Goal: Task Accomplishment & Management: Use online tool/utility

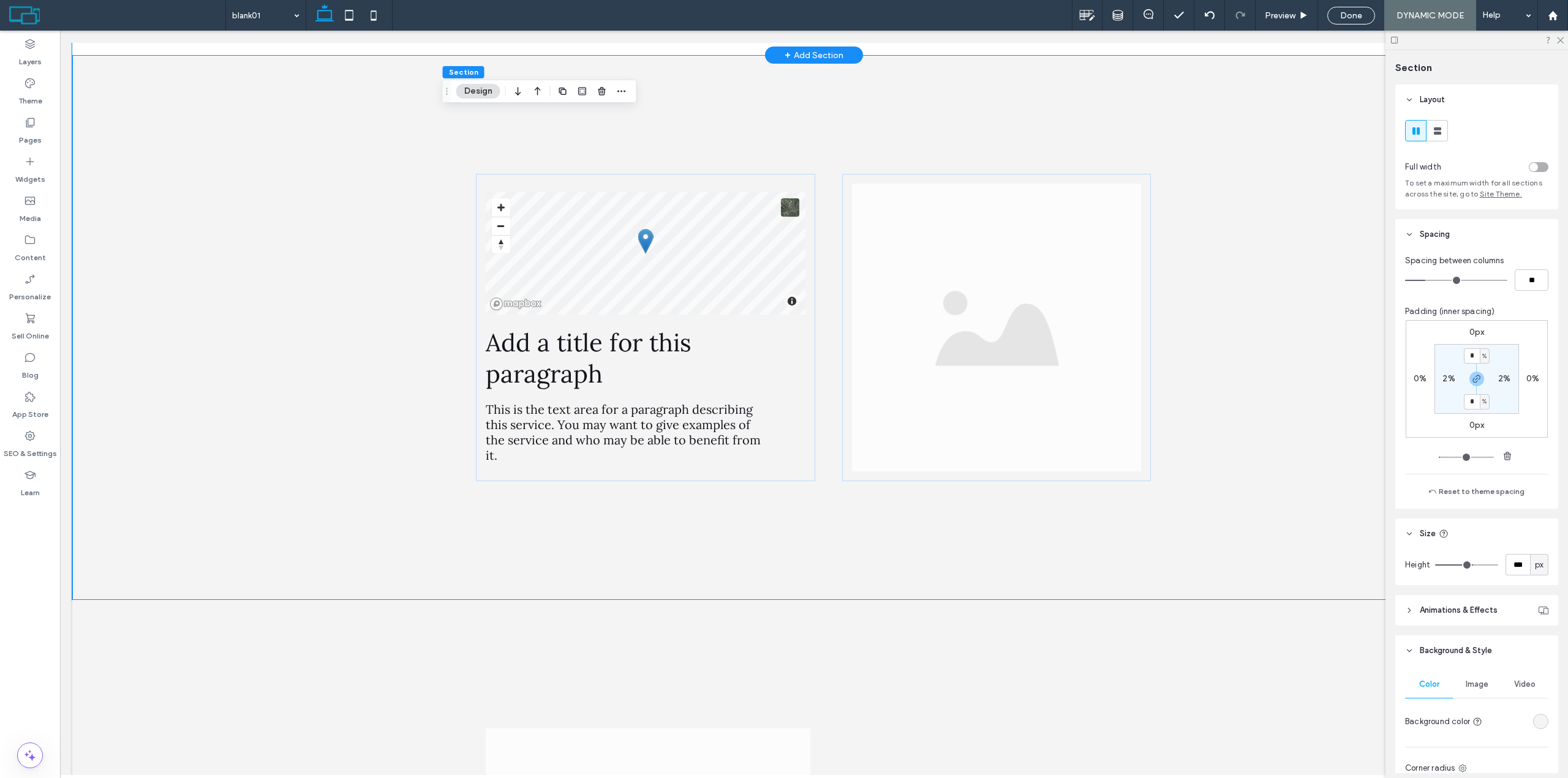
scroll to position [799, 0]
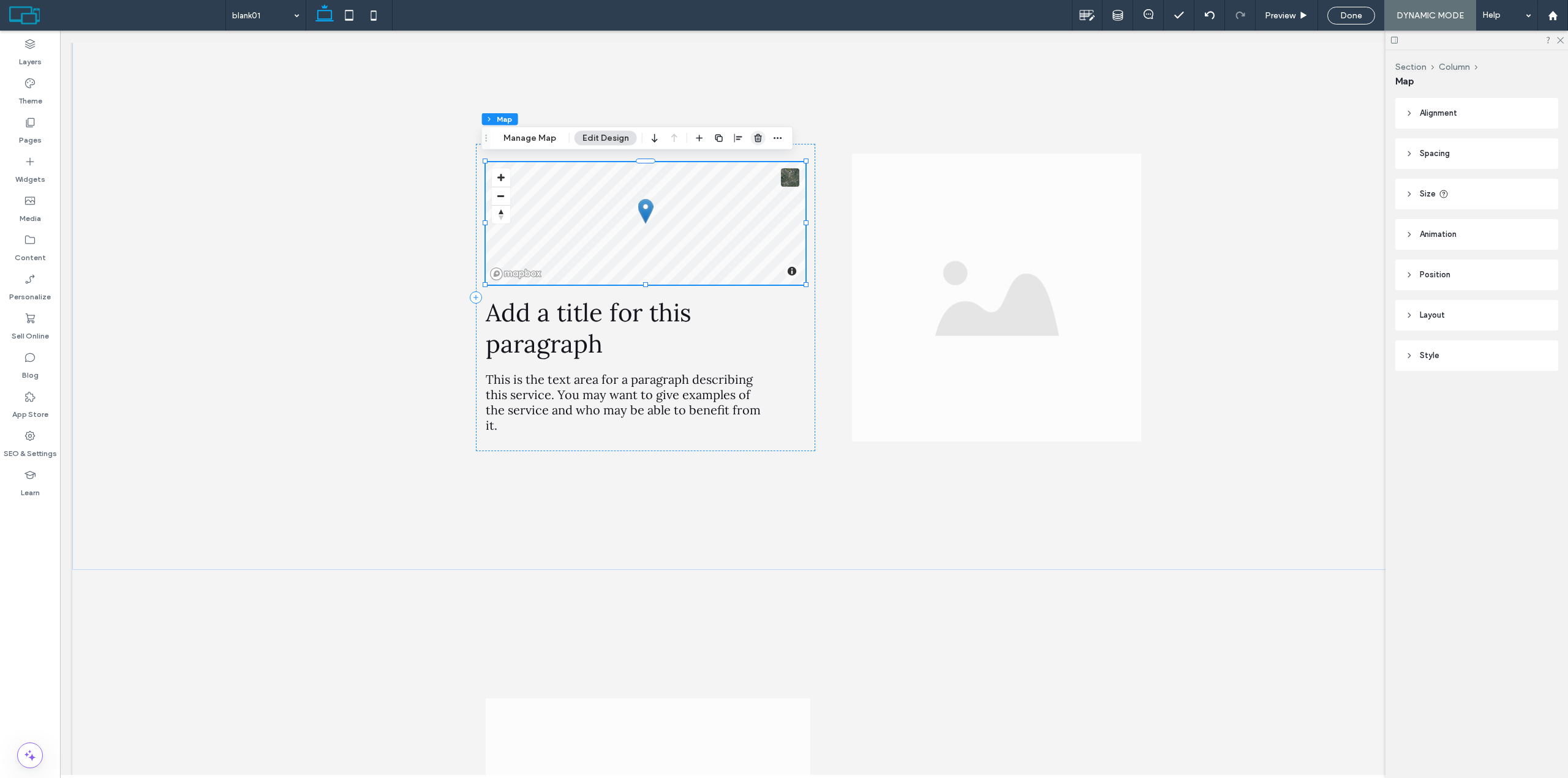
click at [751, 132] on span "button" at bounding box center [758, 138] width 15 height 15
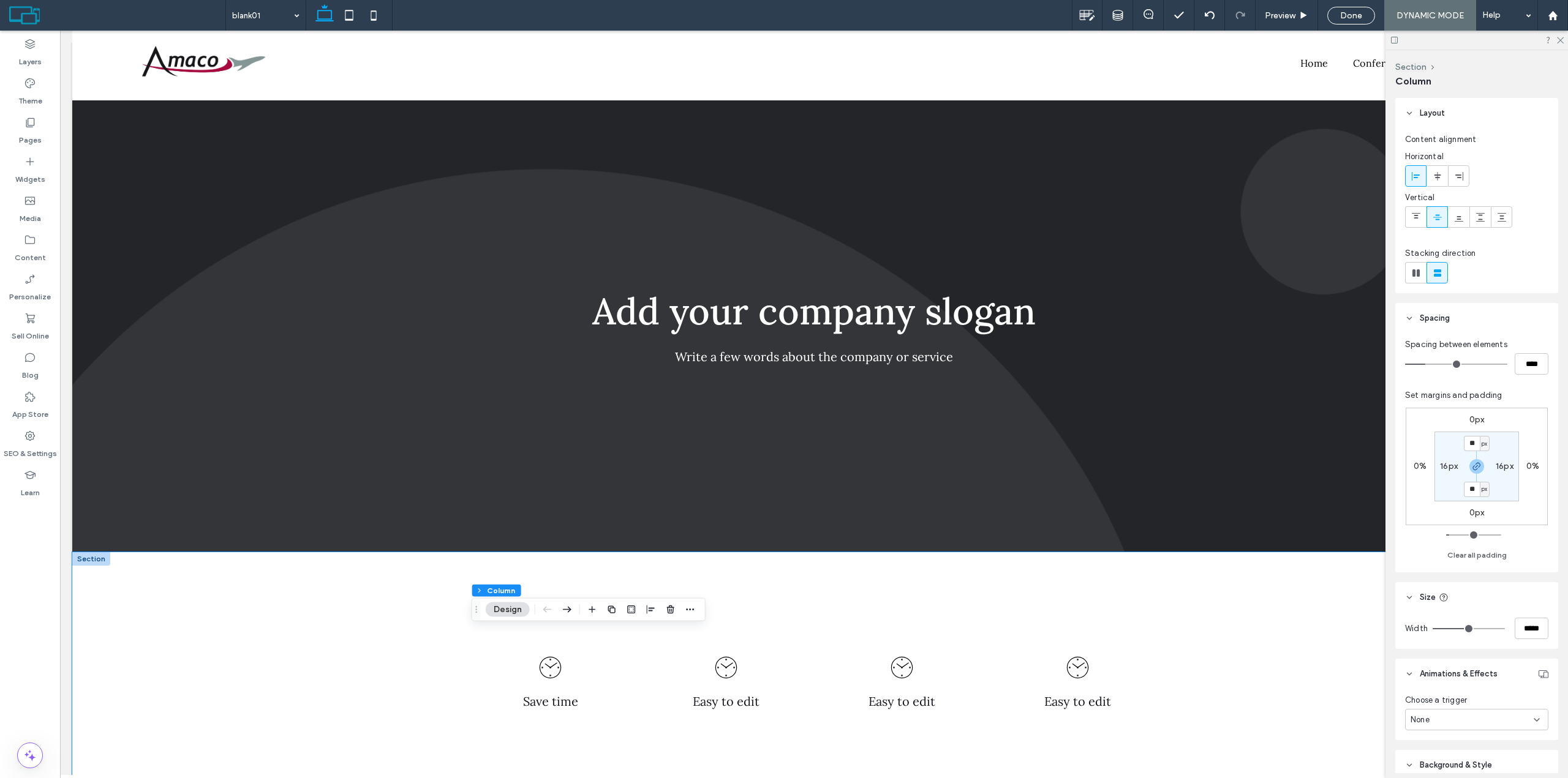
scroll to position [0, 0]
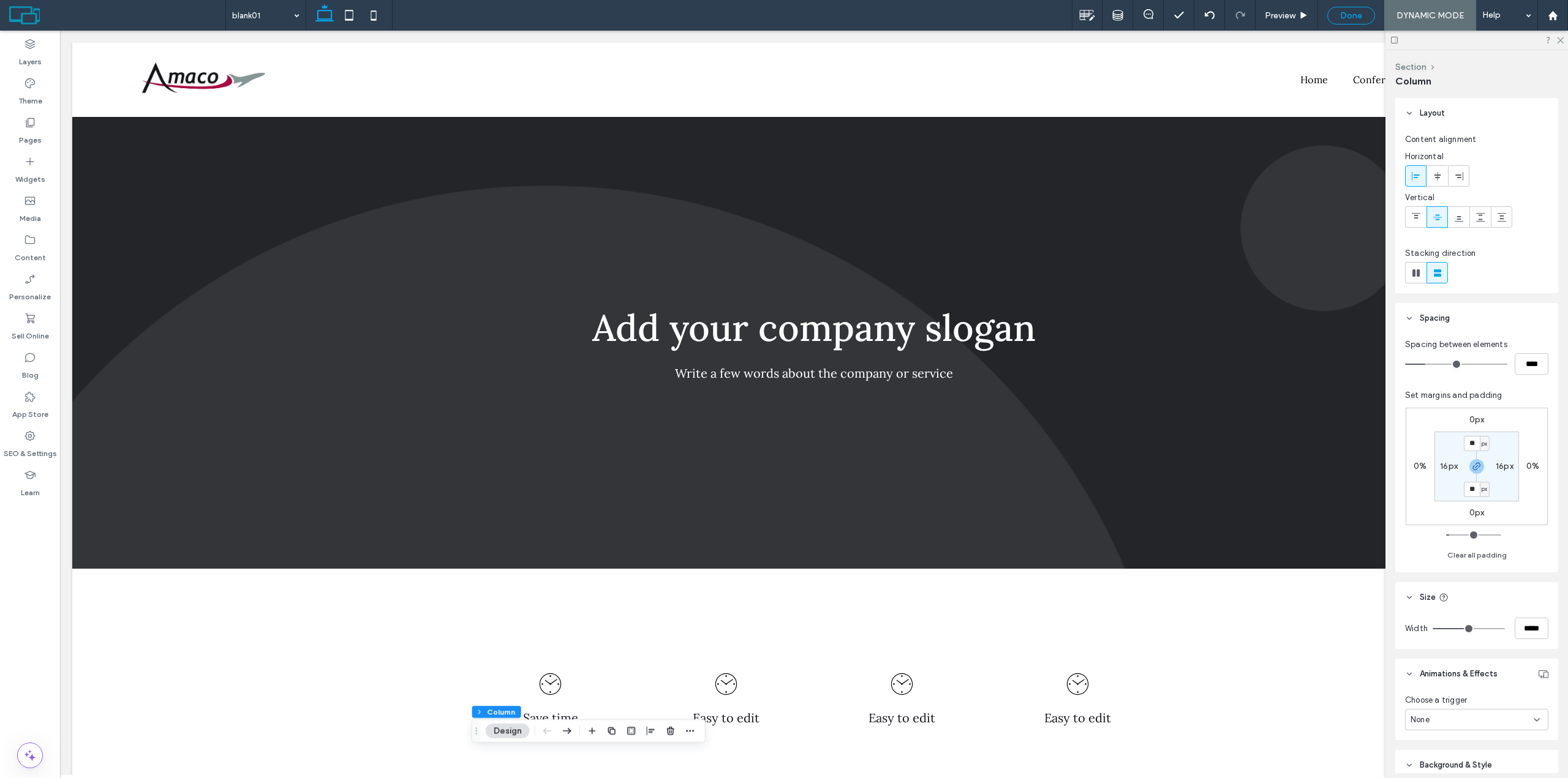
click at [1359, 21] on div "Done" at bounding box center [1350, 16] width 48 height 18
click at [1357, 14] on span "Done" at bounding box center [1350, 15] width 22 height 10
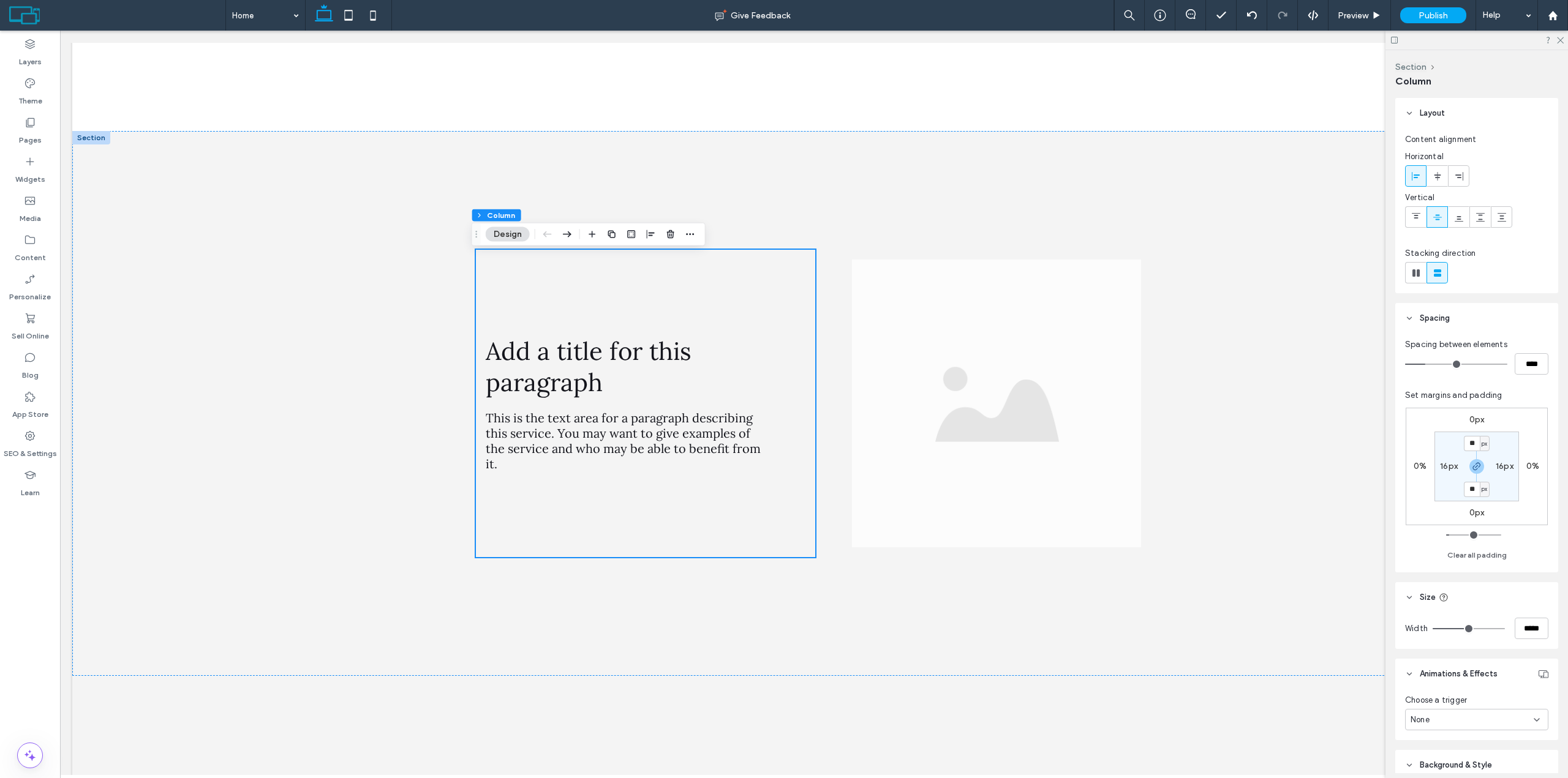
scroll to position [695, 0]
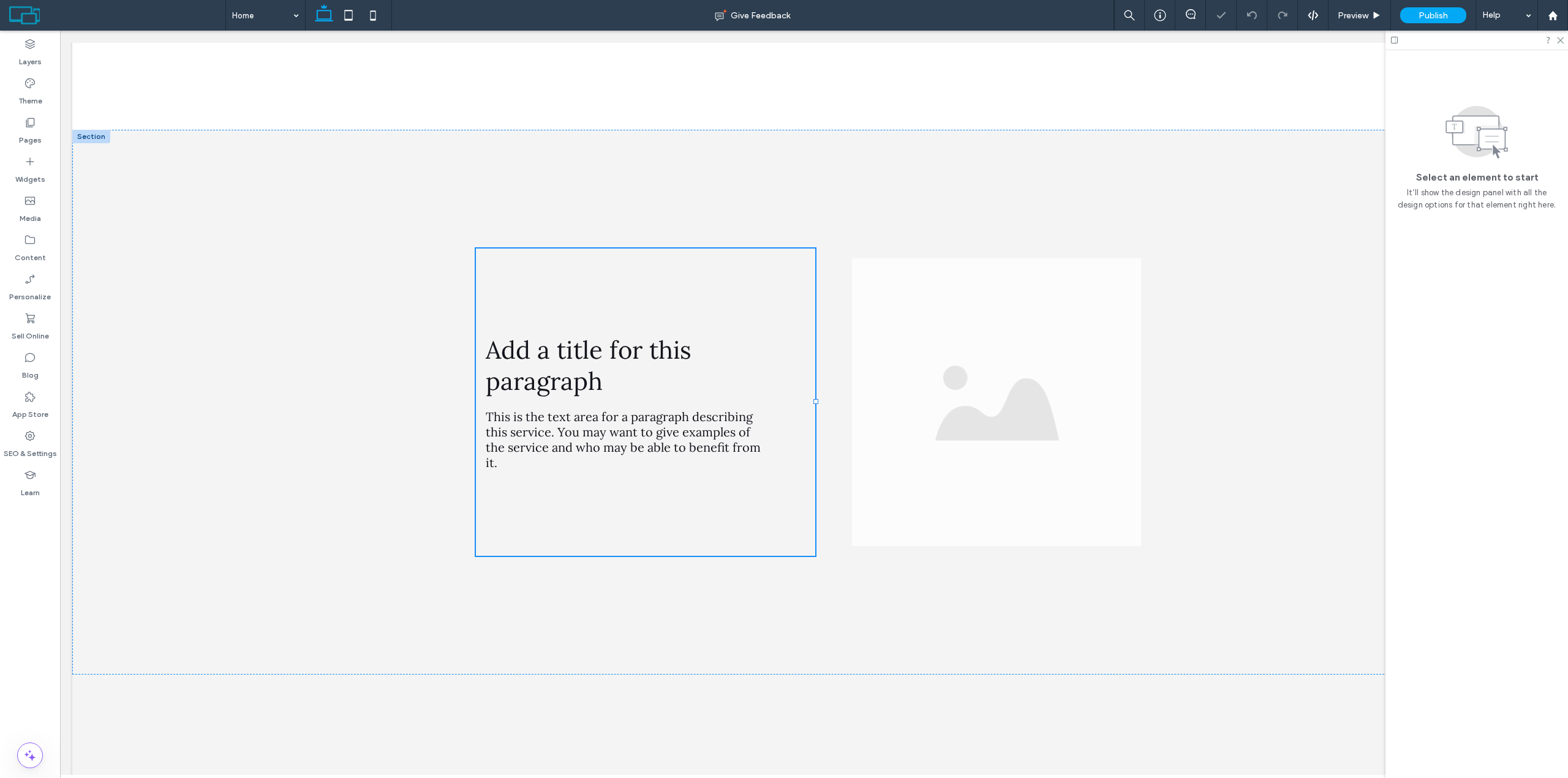
click at [1560, 38] on icon at bounding box center [1559, 40] width 8 height 8
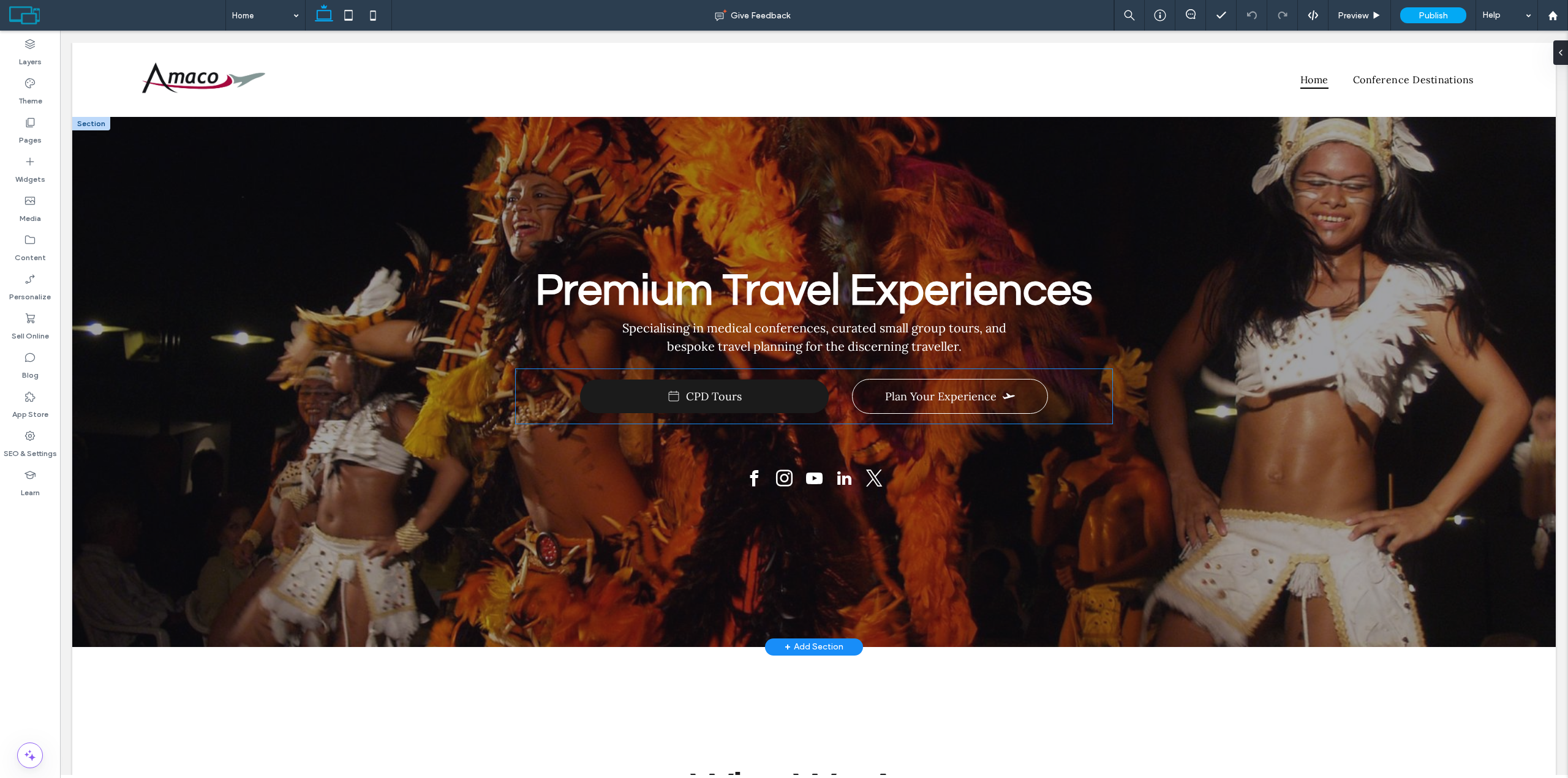
click at [773, 390] on link "CPD Tours" at bounding box center [704, 396] width 249 height 34
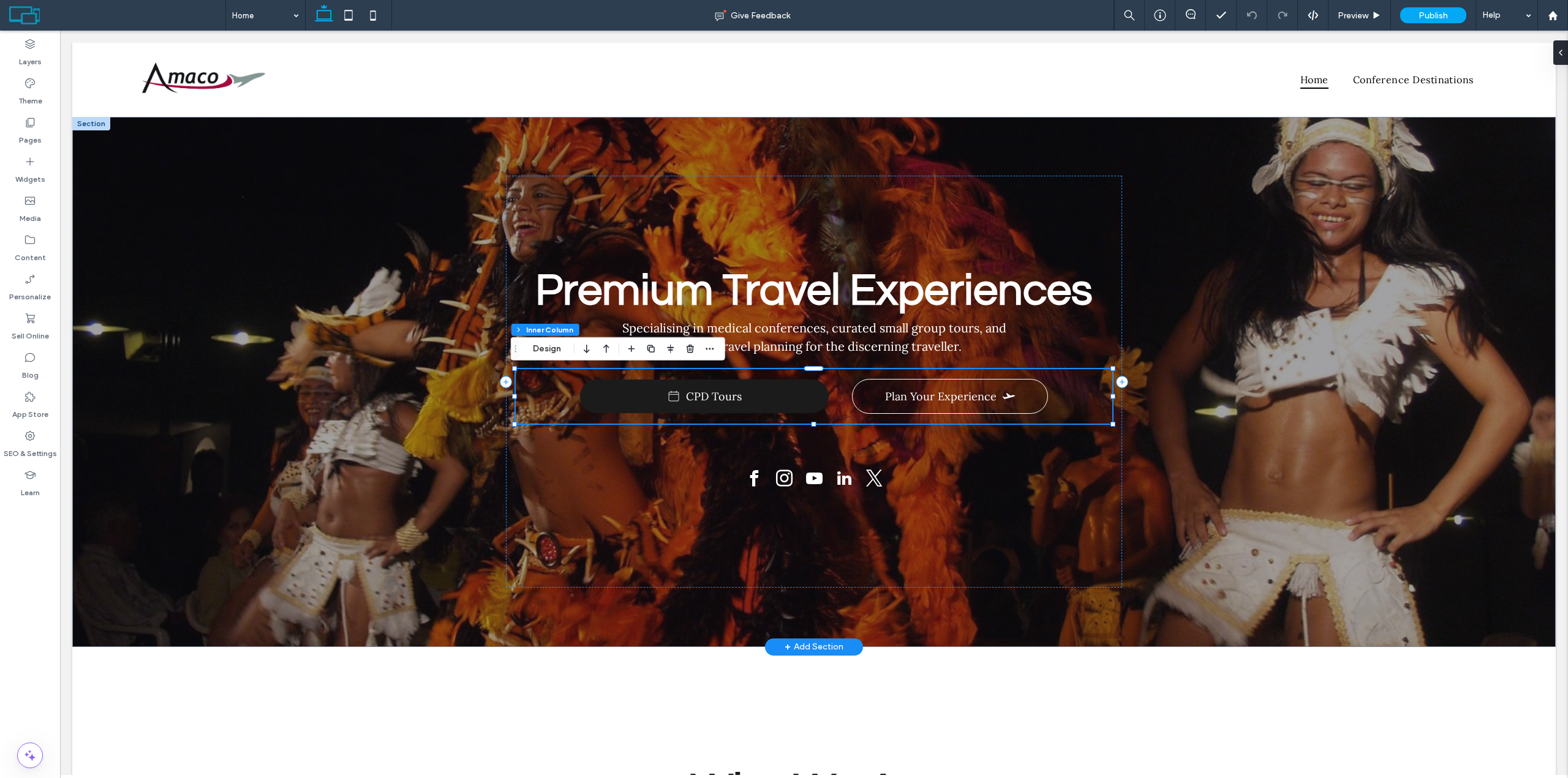
click at [805, 395] on link "CPD Tours" at bounding box center [704, 396] width 249 height 34
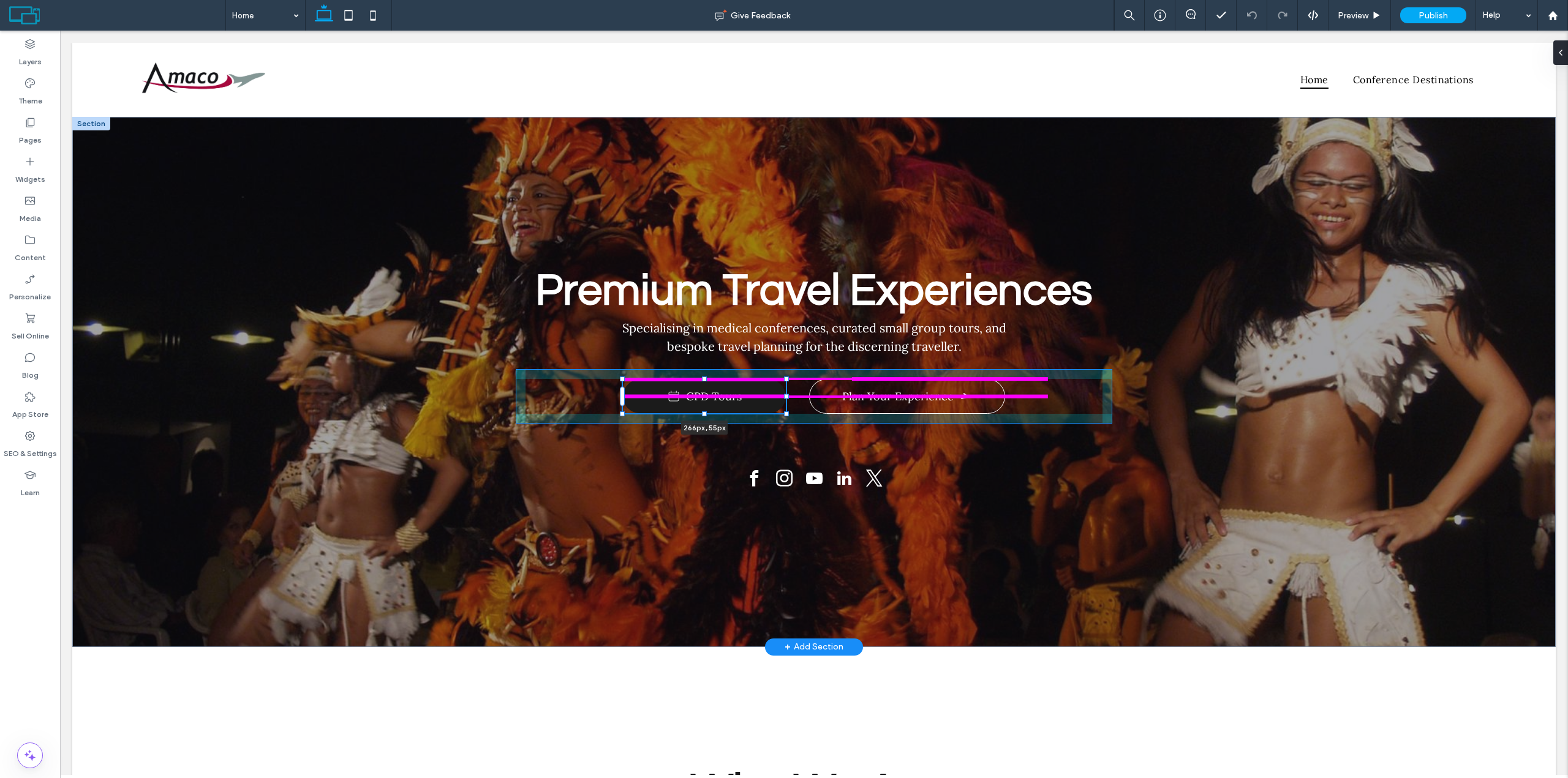
drag, startPoint x: 823, startPoint y: 394, endPoint x: 780, endPoint y: 392, distance: 43.0
click at [780, 392] on div "Premium Travel Experiences Specialising in medical conferences, curated small g…" at bounding box center [814, 382] width 734 height 530
type input "***"
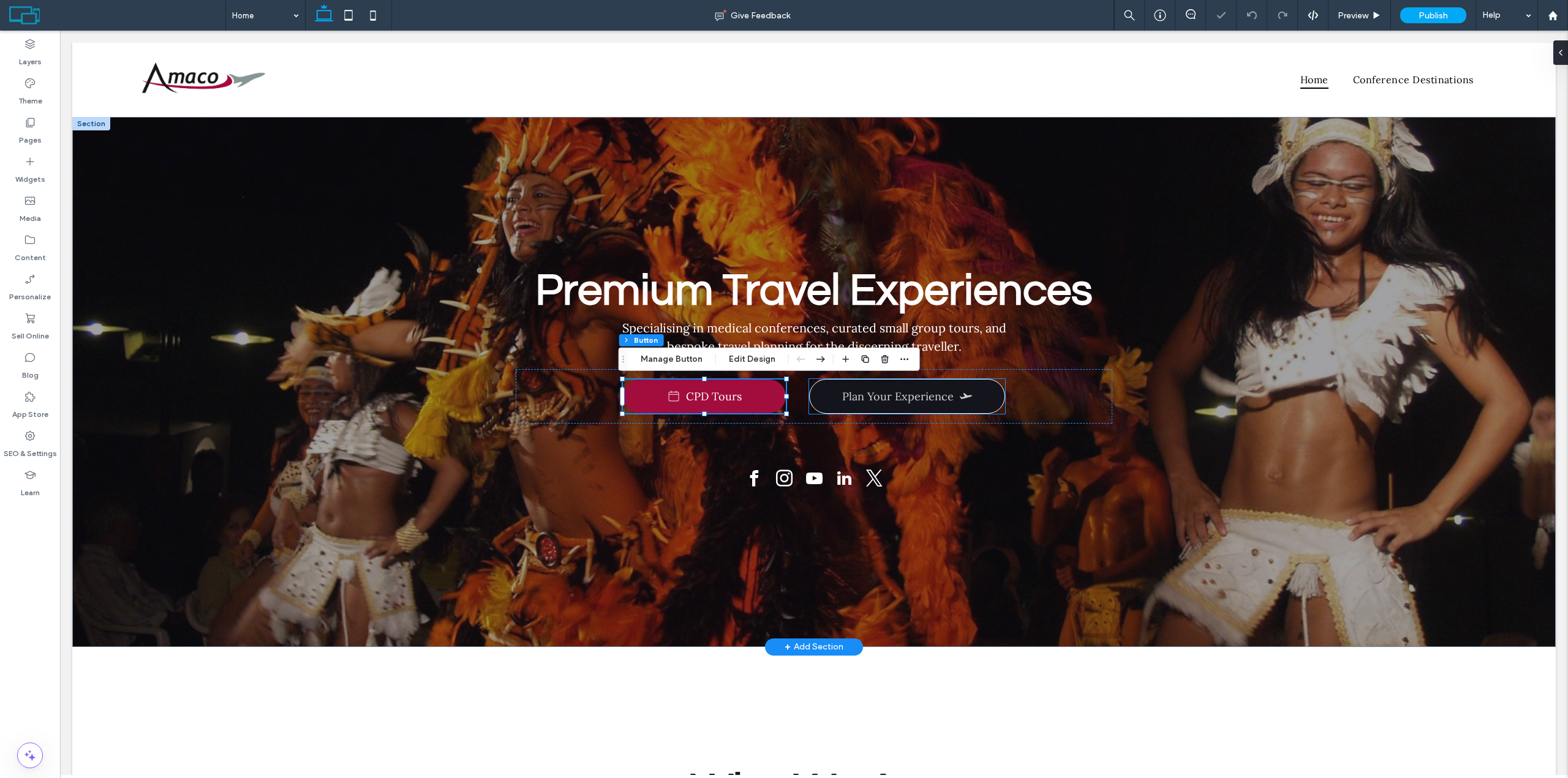
click at [960, 398] on span at bounding box center [966, 396] width 12 height 12
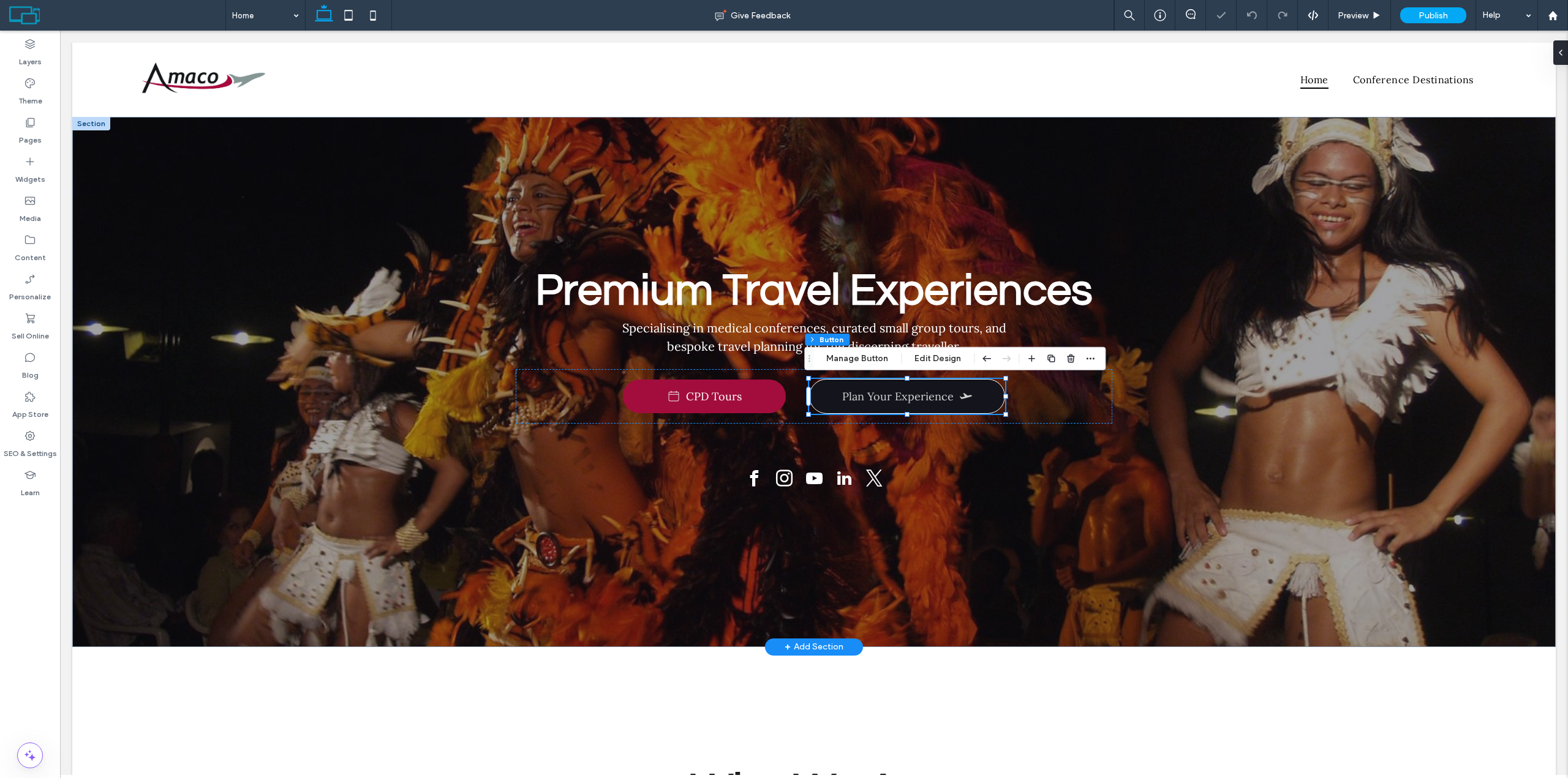
type input "**"
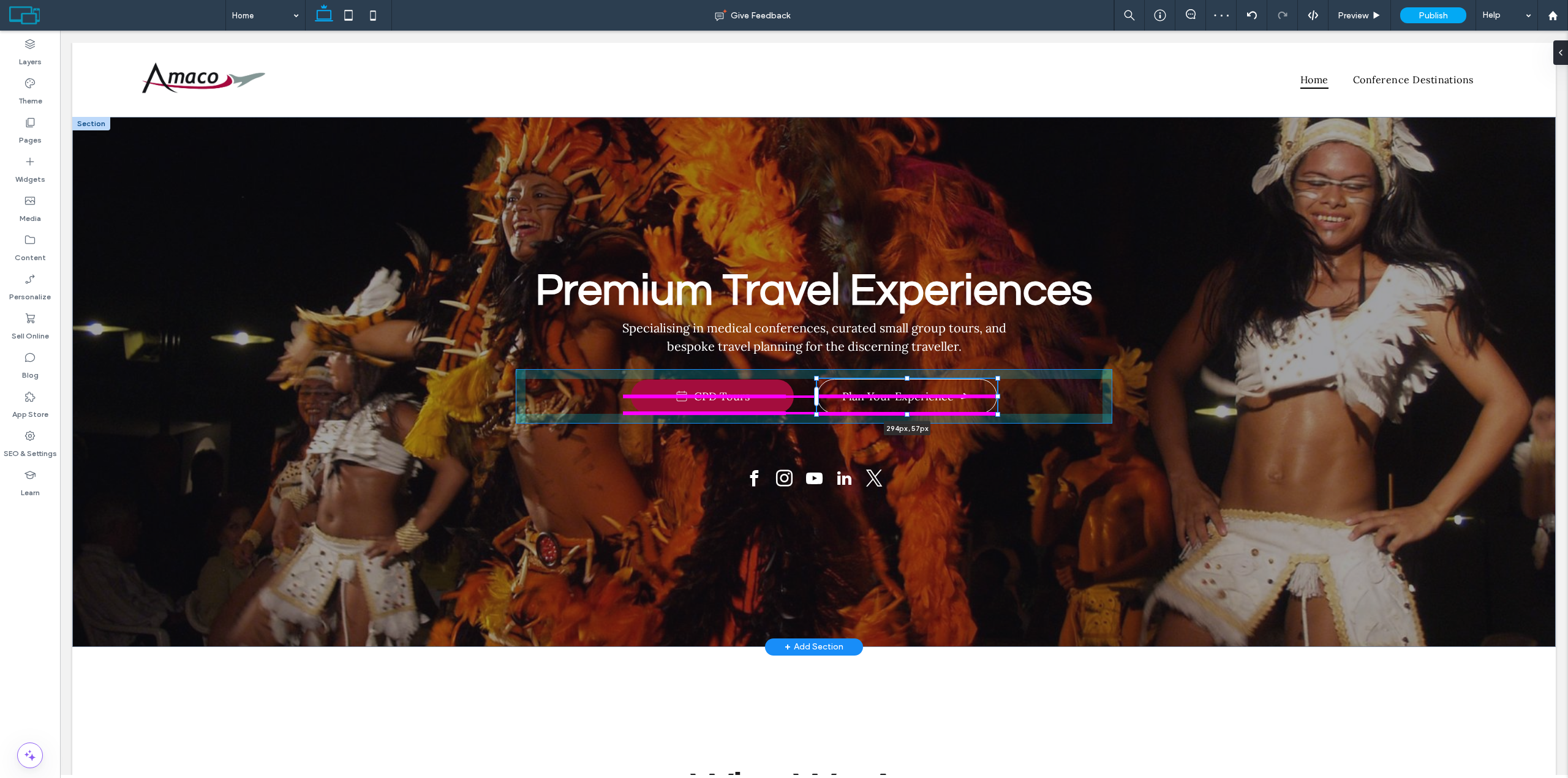
drag, startPoint x: 1002, startPoint y: 398, endPoint x: 994, endPoint y: 396, distance: 8.2
click at [995, 396] on div at bounding box center [997, 396] width 5 height 5
type input "***"
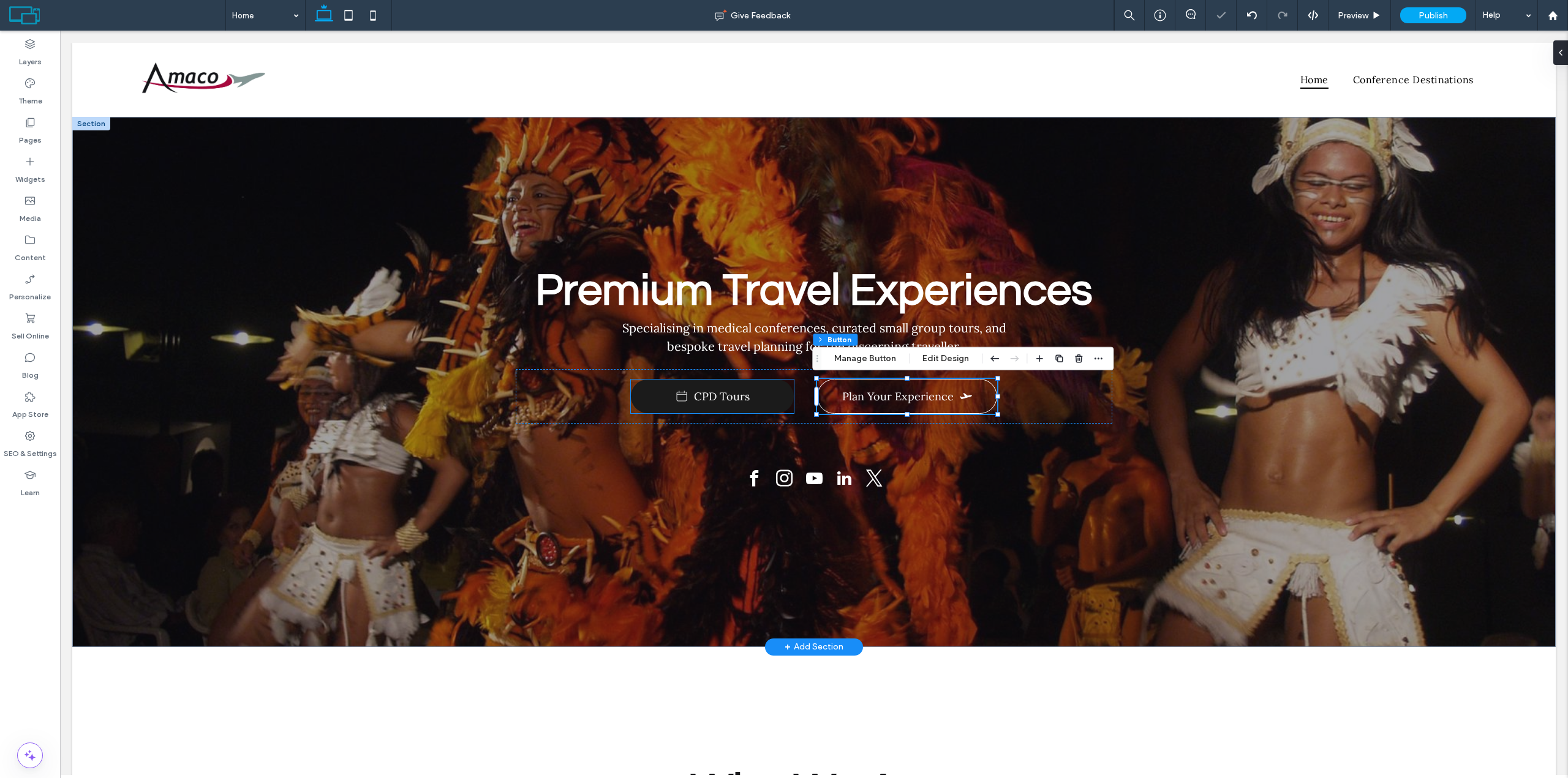
click at [763, 406] on link "CPD Tours" at bounding box center [712, 396] width 163 height 34
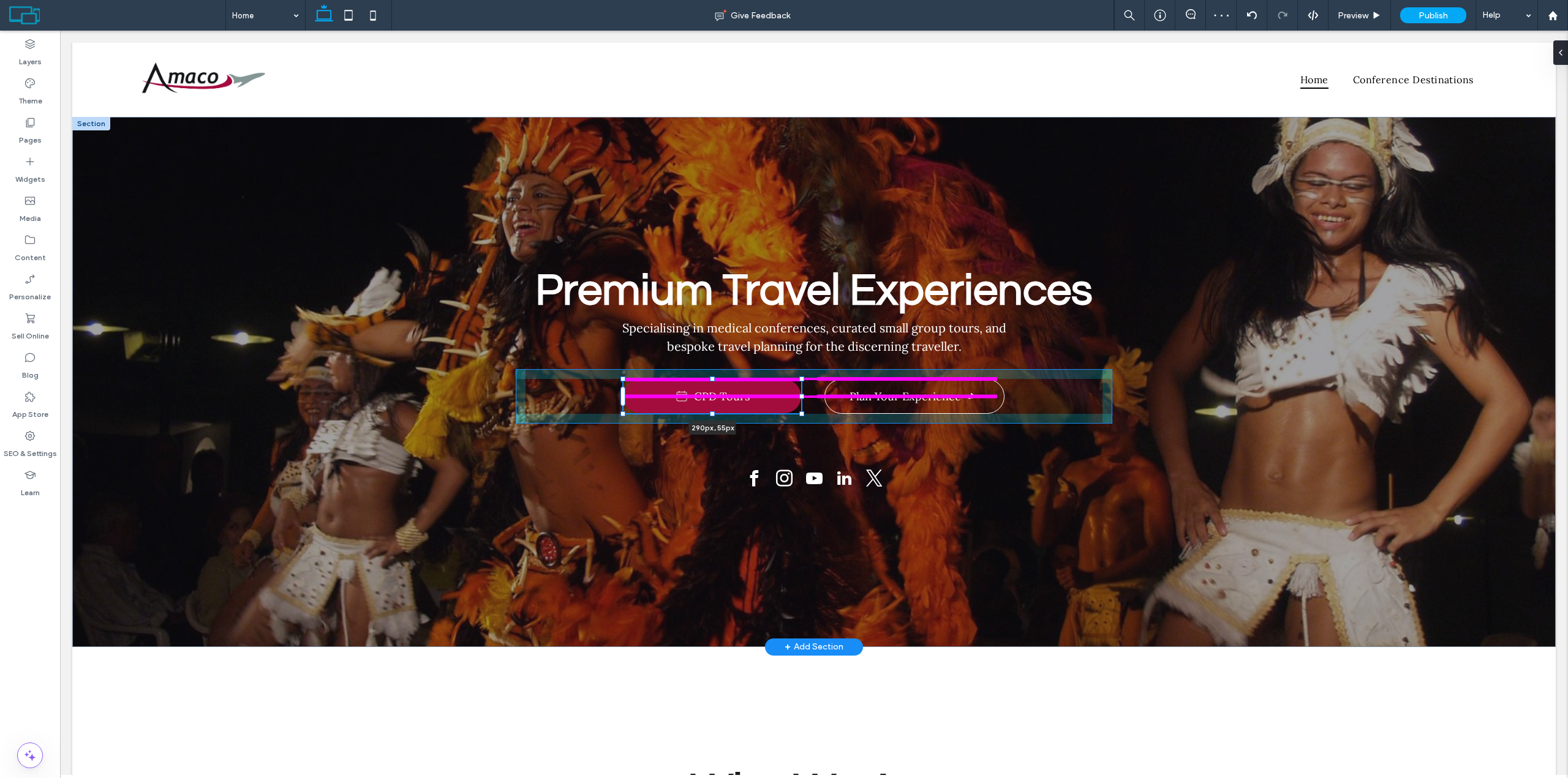
drag, startPoint x: 791, startPoint y: 398, endPoint x: 799, endPoint y: 397, distance: 8.1
click at [799, 397] on div at bounding box center [802, 396] width 5 height 5
type input "***"
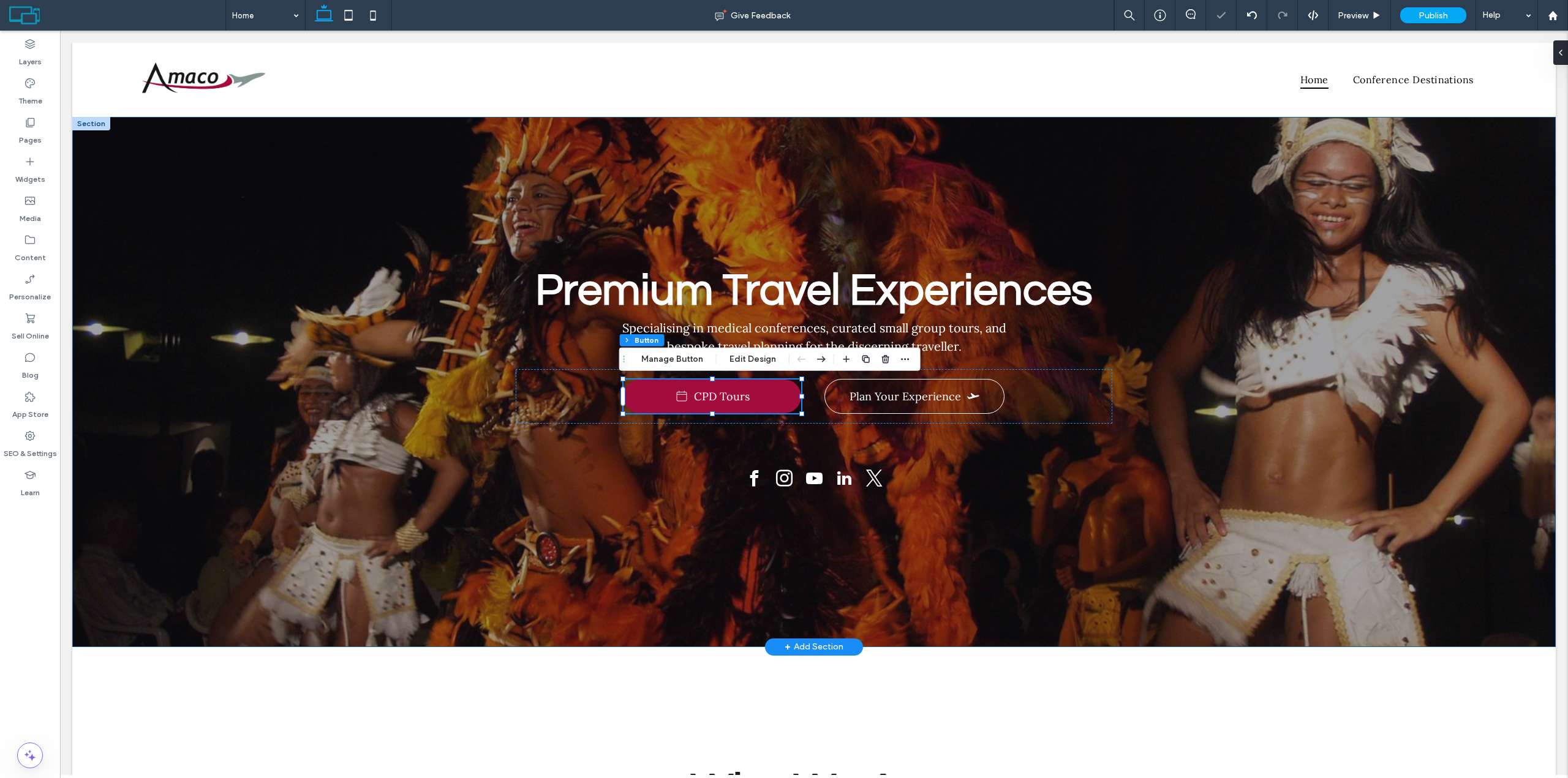
click at [1237, 348] on div "Premium Travel Experiences Specialising in medical conferences, curated small g…" at bounding box center [814, 382] width 1483 height 530
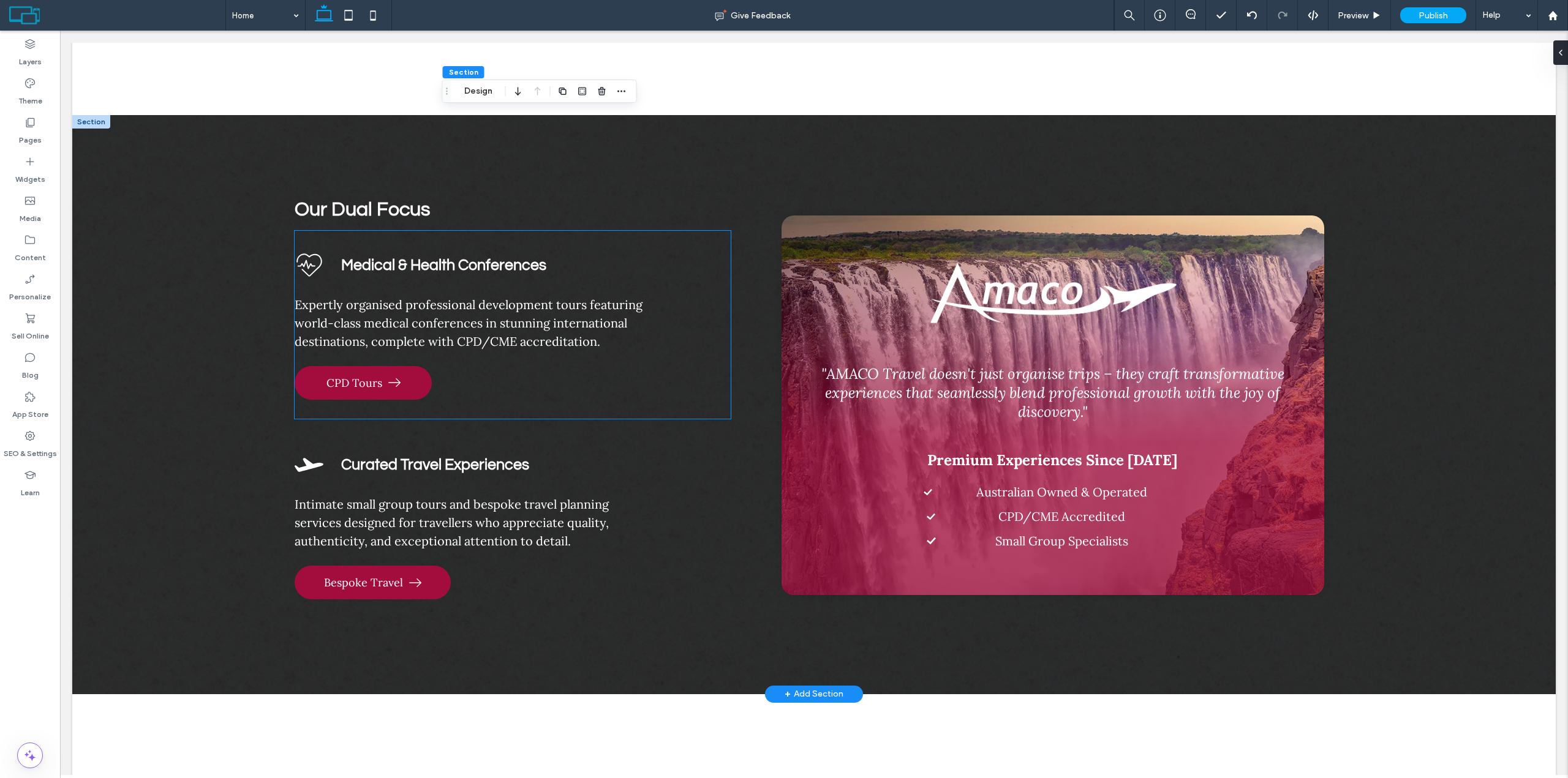
scroll to position [858, 0]
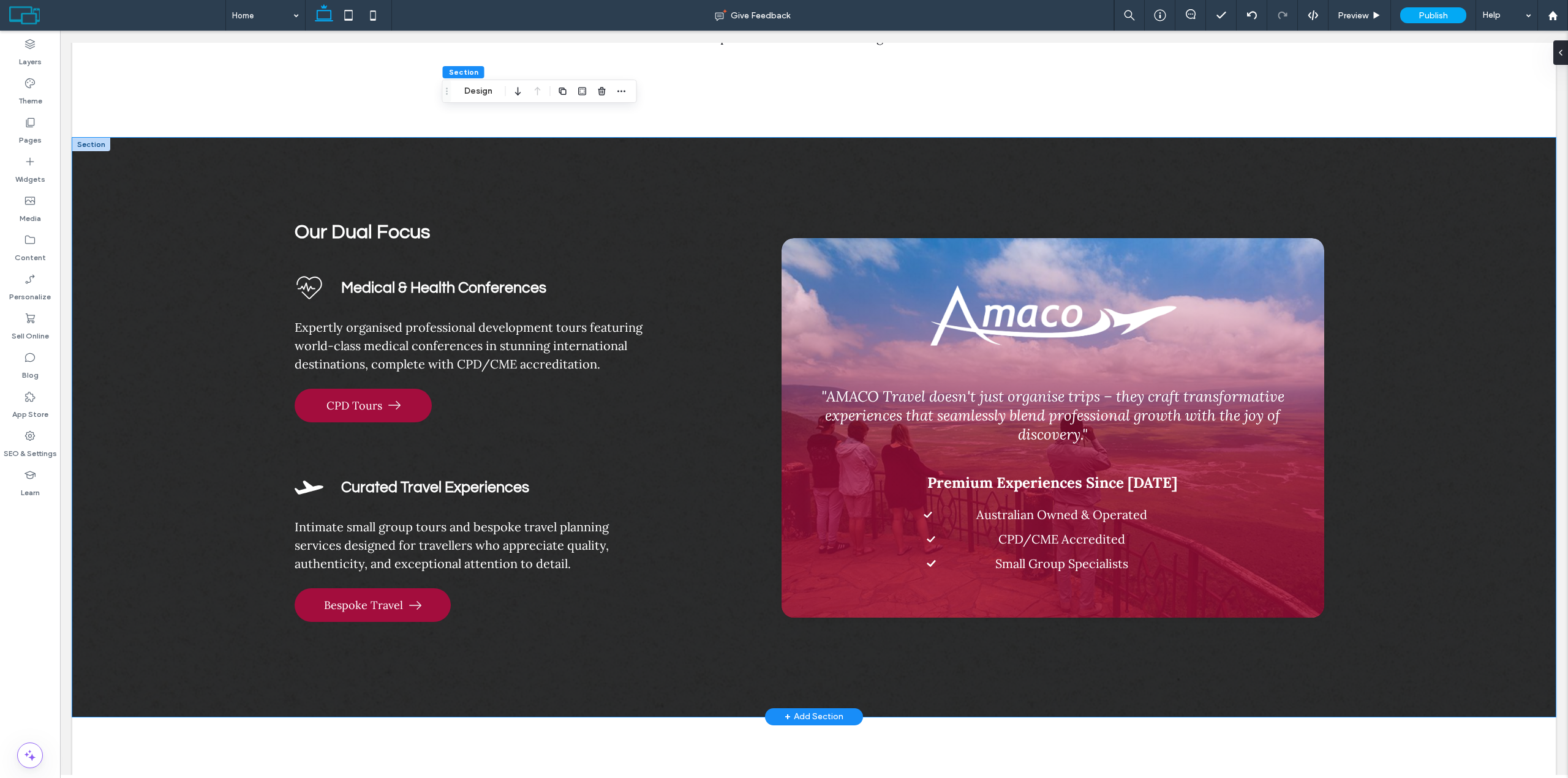
click at [261, 173] on div "Our Dual Focus Expertly organised professional development tours featuring worl…" at bounding box center [814, 427] width 1483 height 579
click at [1345, 189] on div "Our Dual Focus Expertly organised professional development tours featuring worl…" at bounding box center [814, 427] width 1483 height 579
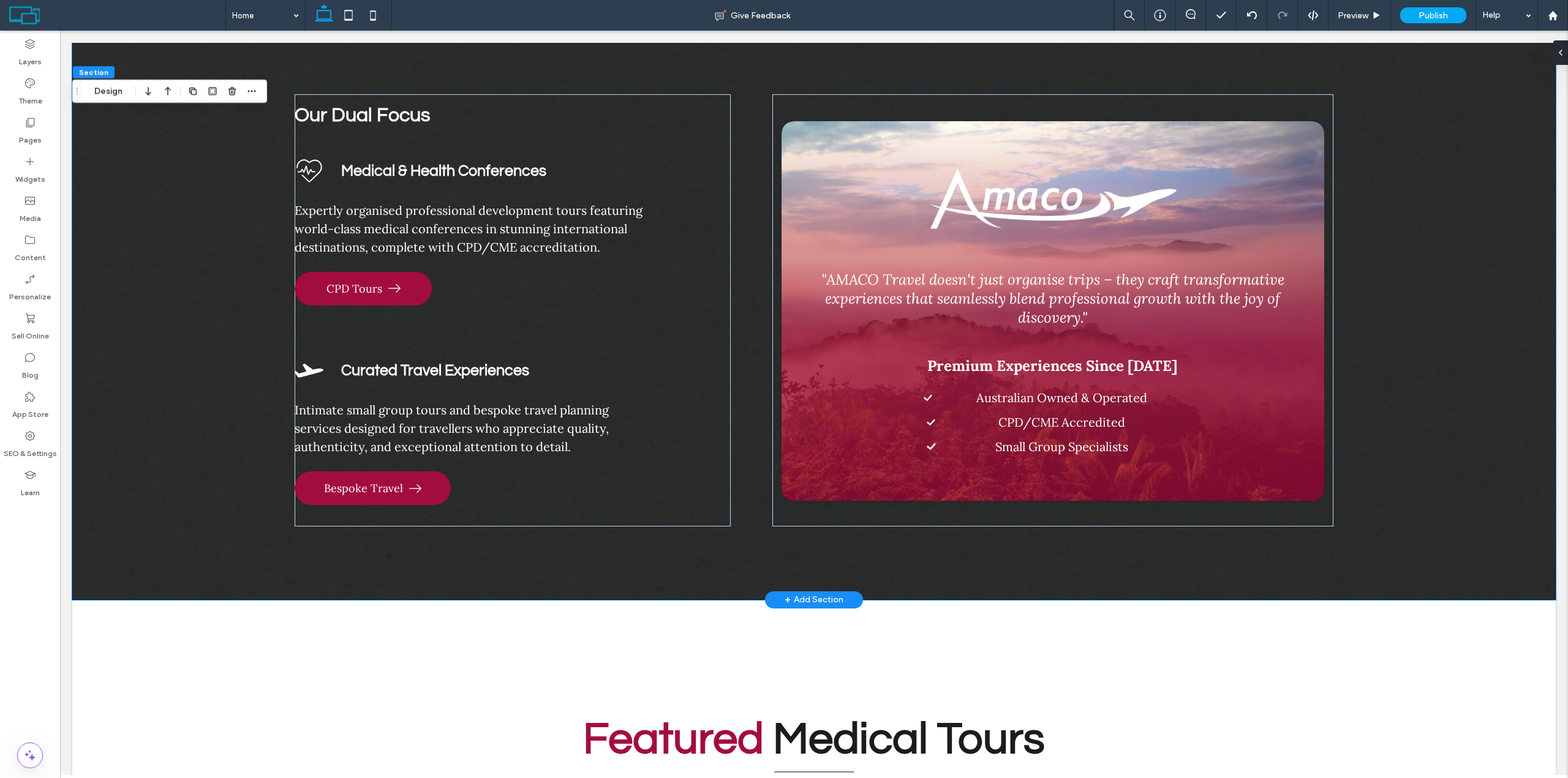
scroll to position [980, 0]
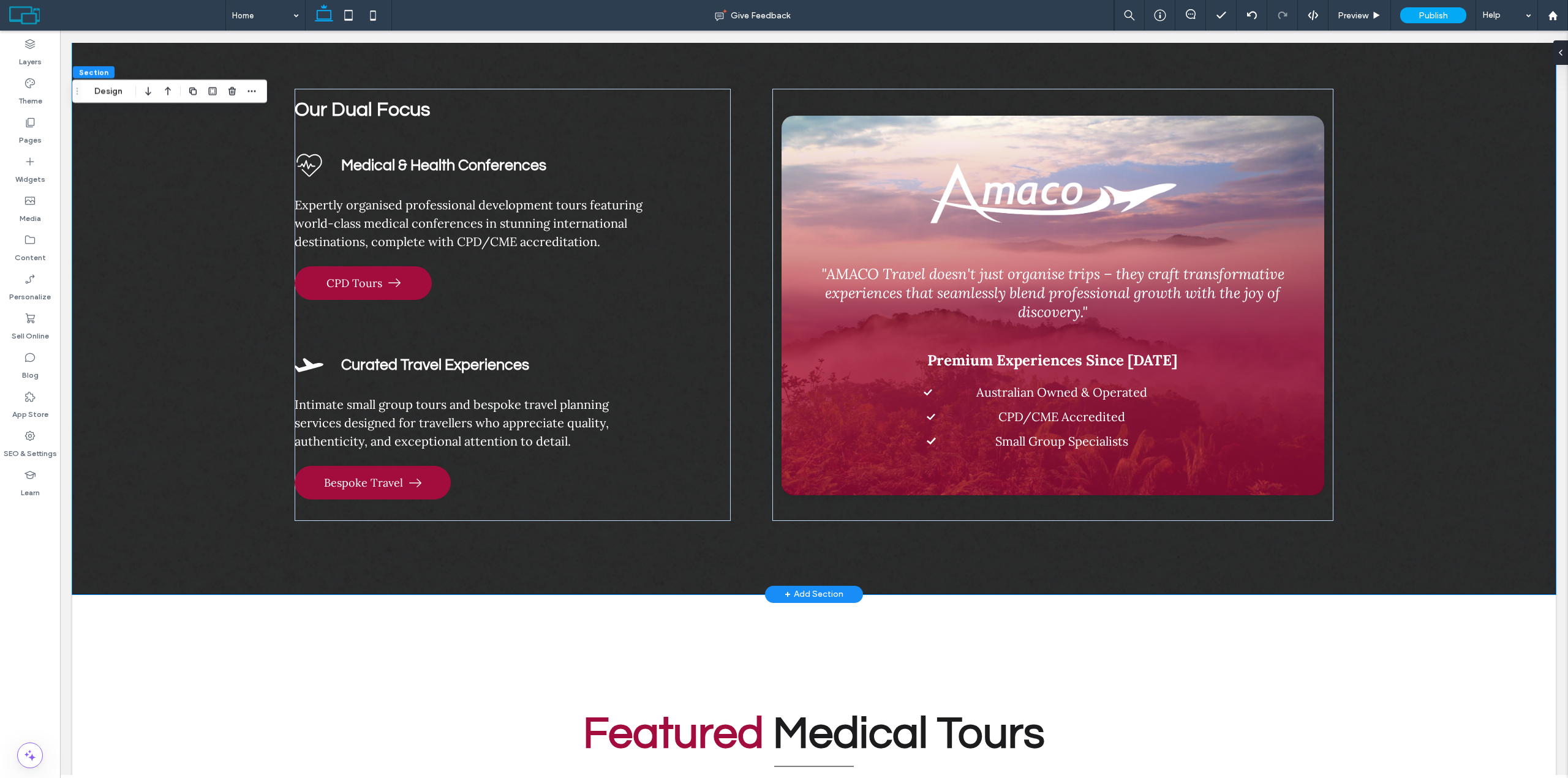
click at [1474, 311] on div "Our Dual Focus Expertly organised professional development tours featuring worl…" at bounding box center [814, 305] width 1483 height 579
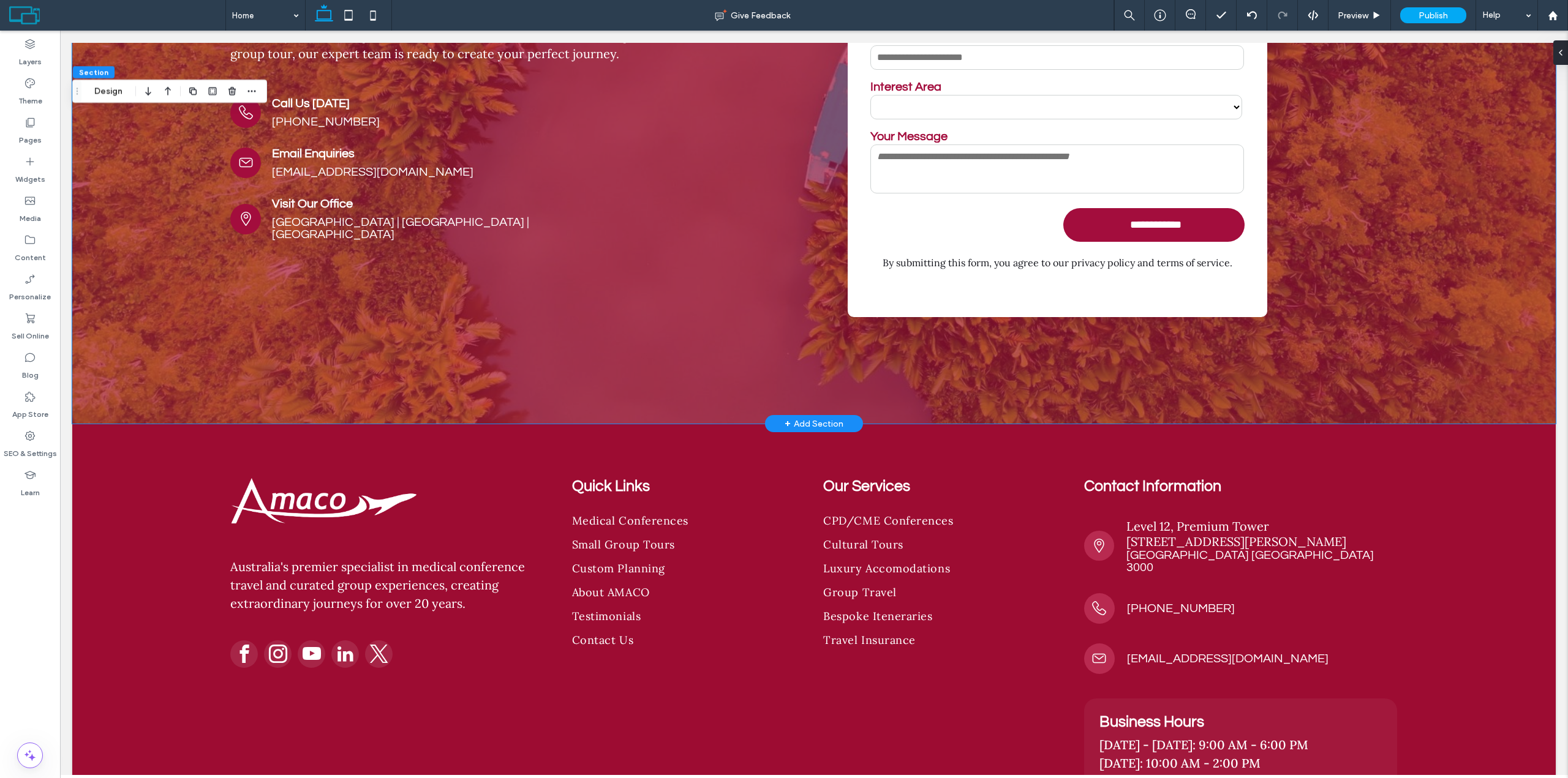
scroll to position [7204, 0]
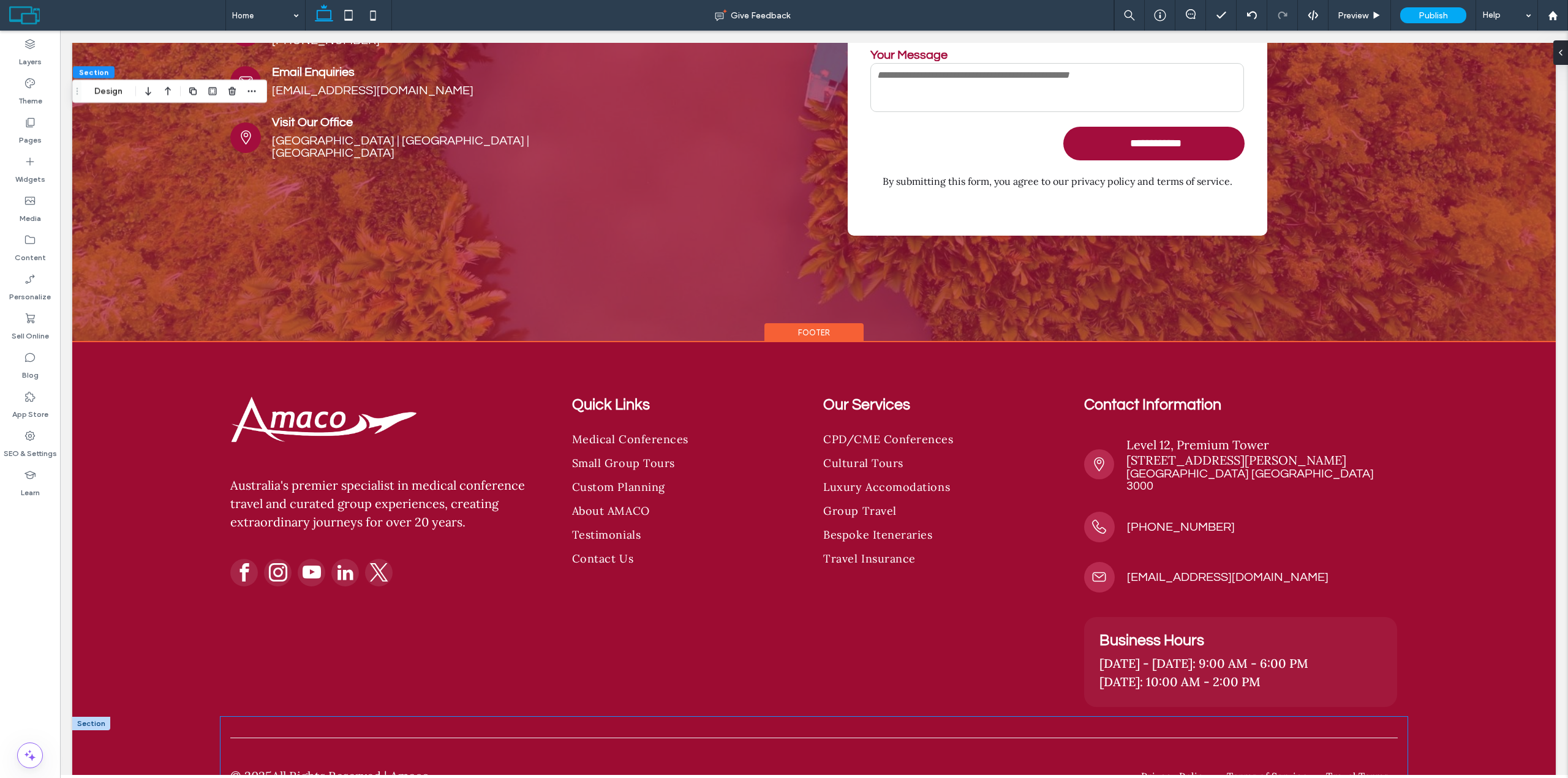
click at [780, 735] on div at bounding box center [813, 738] width 1167 height 6
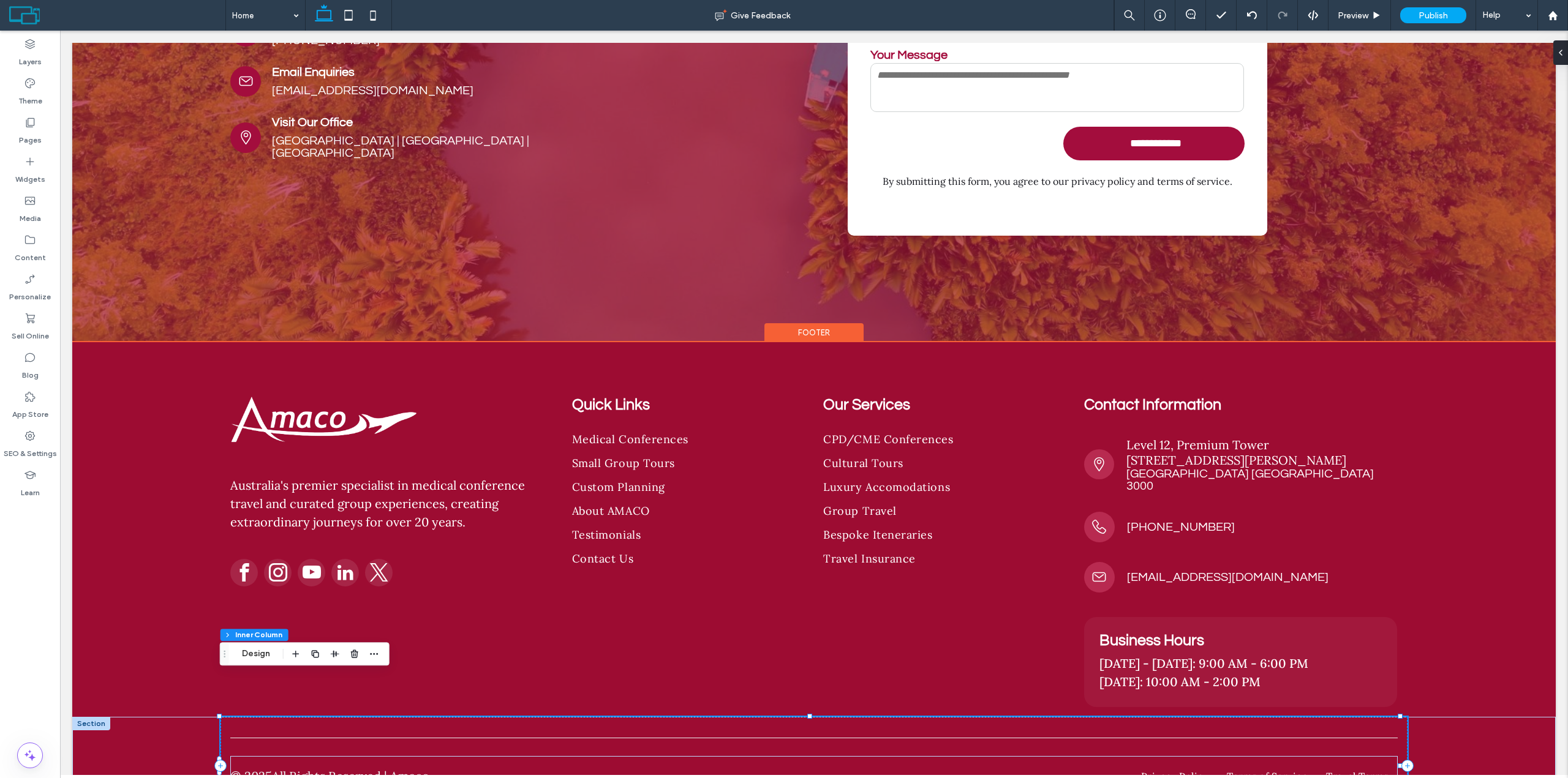
click at [780, 735] on div at bounding box center [813, 738] width 1167 height 6
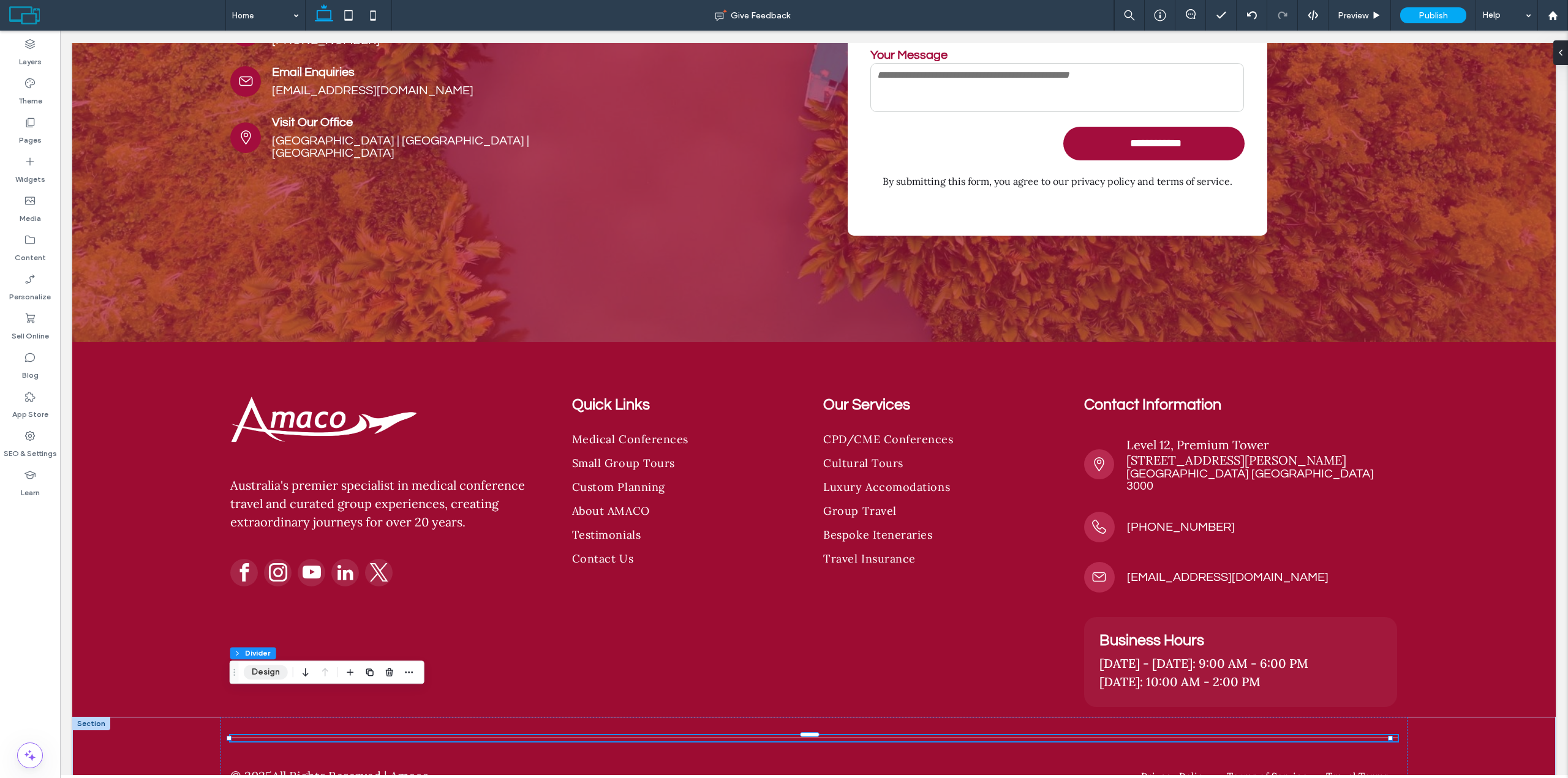
click at [274, 670] on button "Design" at bounding box center [266, 672] width 44 height 15
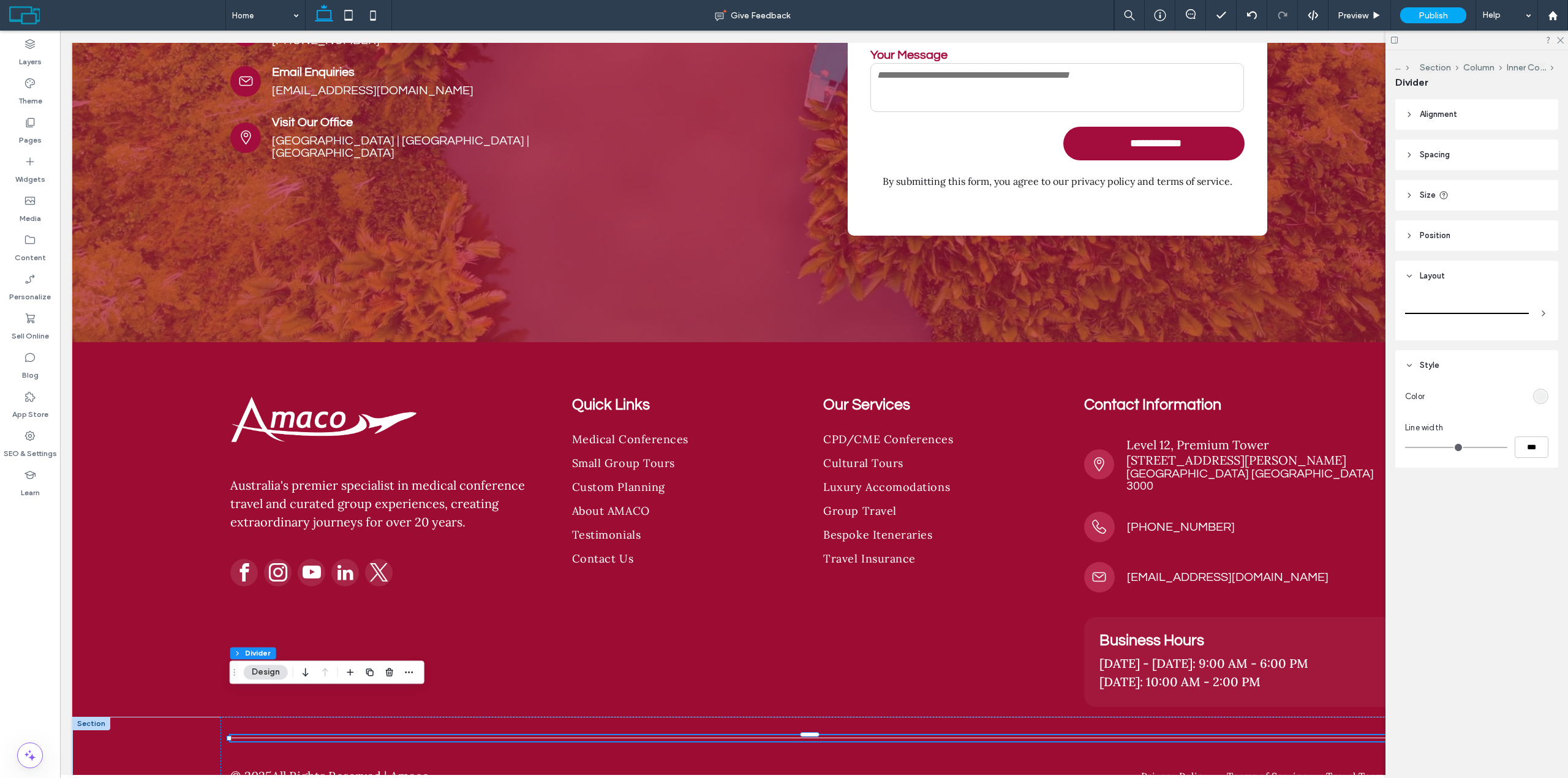
click at [1539, 394] on div "rgb(239, 240, 240)" at bounding box center [1540, 396] width 10 height 10
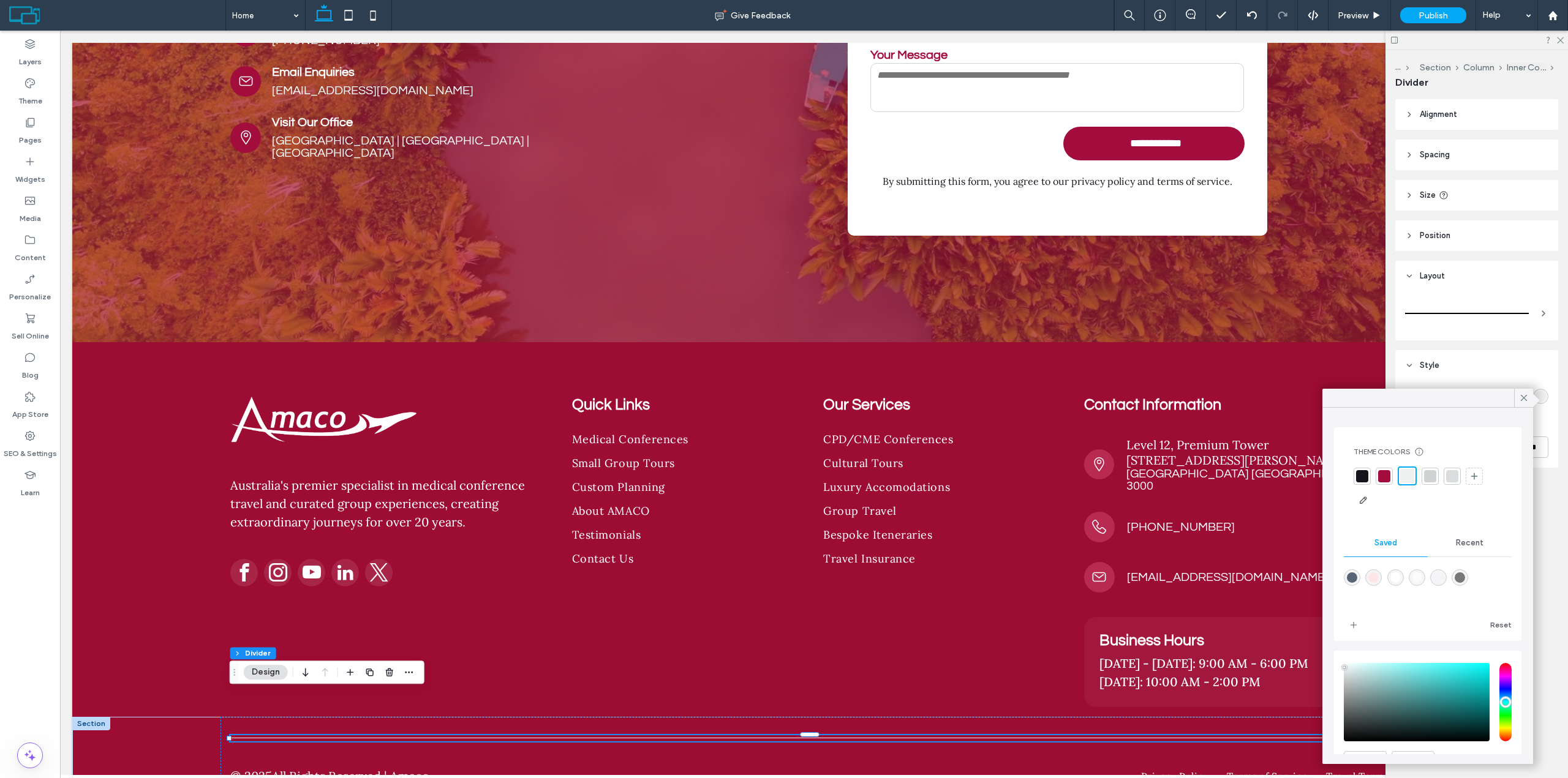
click at [1396, 578] on div "rgba(255,255,255,1)" at bounding box center [1395, 577] width 10 height 10
type input "*******"
click at [161, 535] on div "Australia's premier specialist in medical conference travel and curated group e…" at bounding box center [814, 529] width 1483 height 375
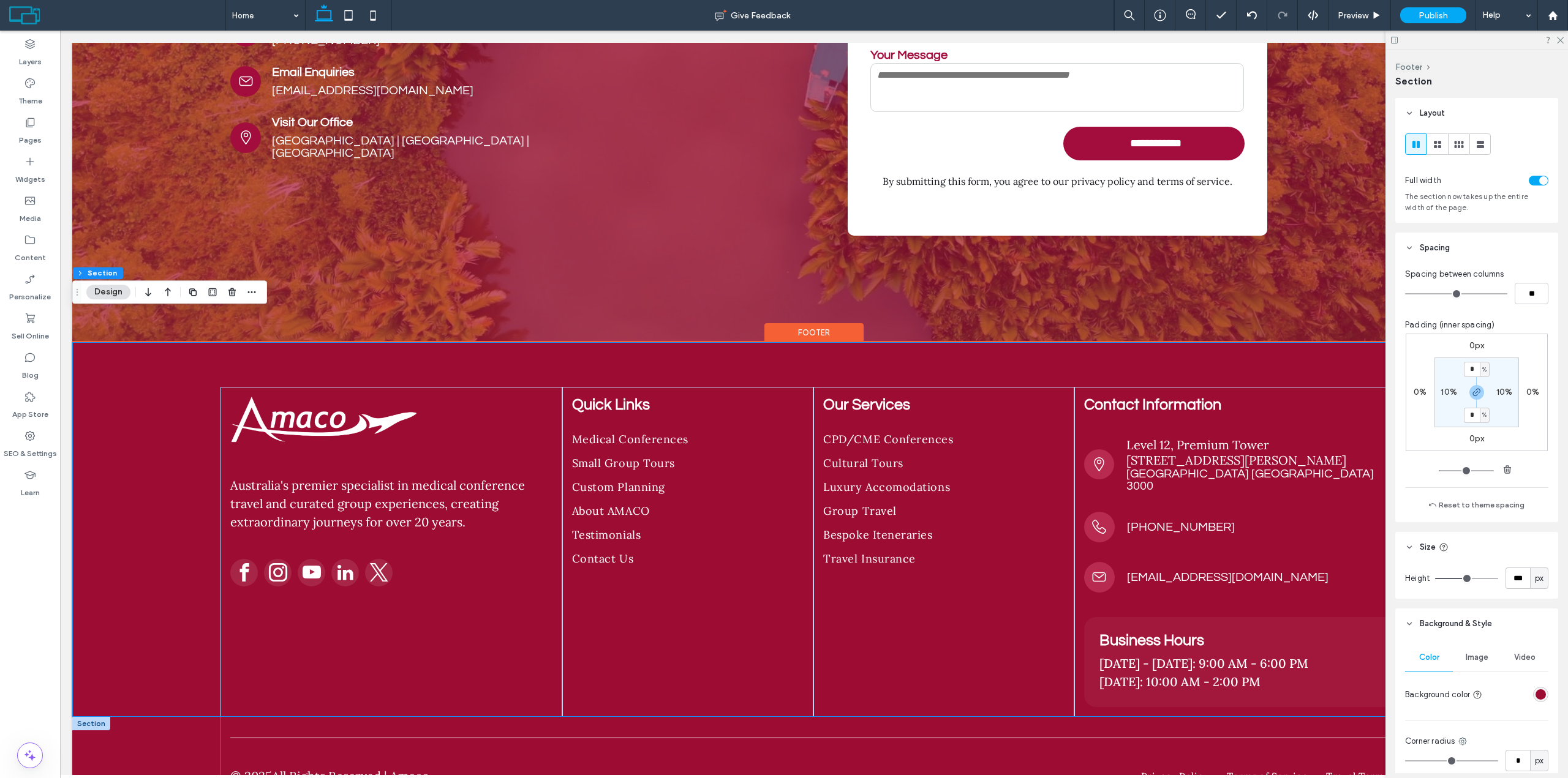
click at [250, 717] on div "Privacy Policy Terms of Service Travel Terms © 2025 All Rights Reserved | Amaco…" at bounding box center [814, 766] width 1187 height 98
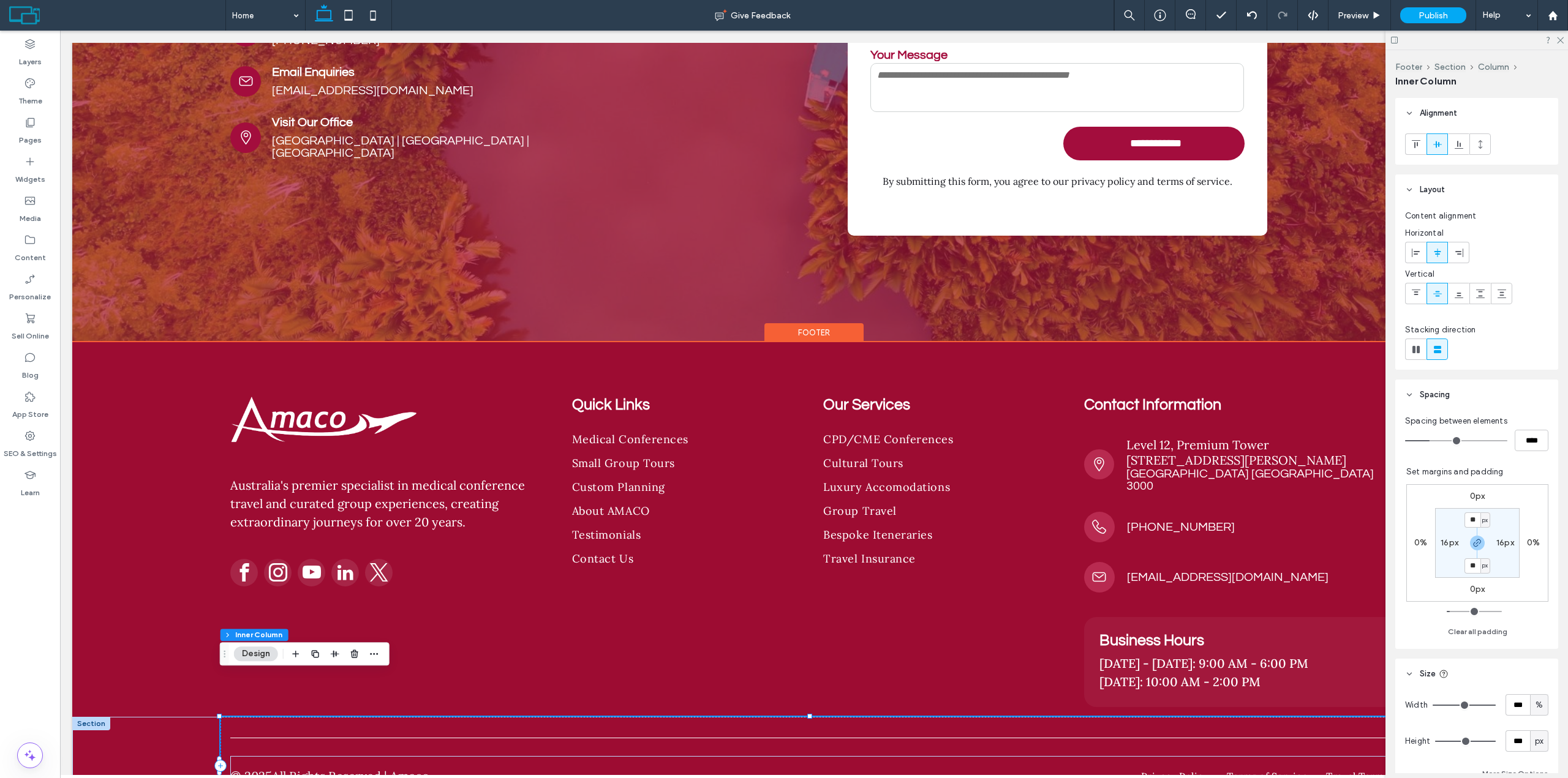
click at [231, 717] on div "Privacy Policy Terms of Service Travel Terms © 2025 All Rights Reserved | Amaco…" at bounding box center [814, 766] width 1187 height 98
click at [1444, 539] on label "16px" at bounding box center [1449, 543] width 18 height 10
click at [1443, 535] on input "padding-left" at bounding box center [1444, 543] width 16 height 16
type input "*"
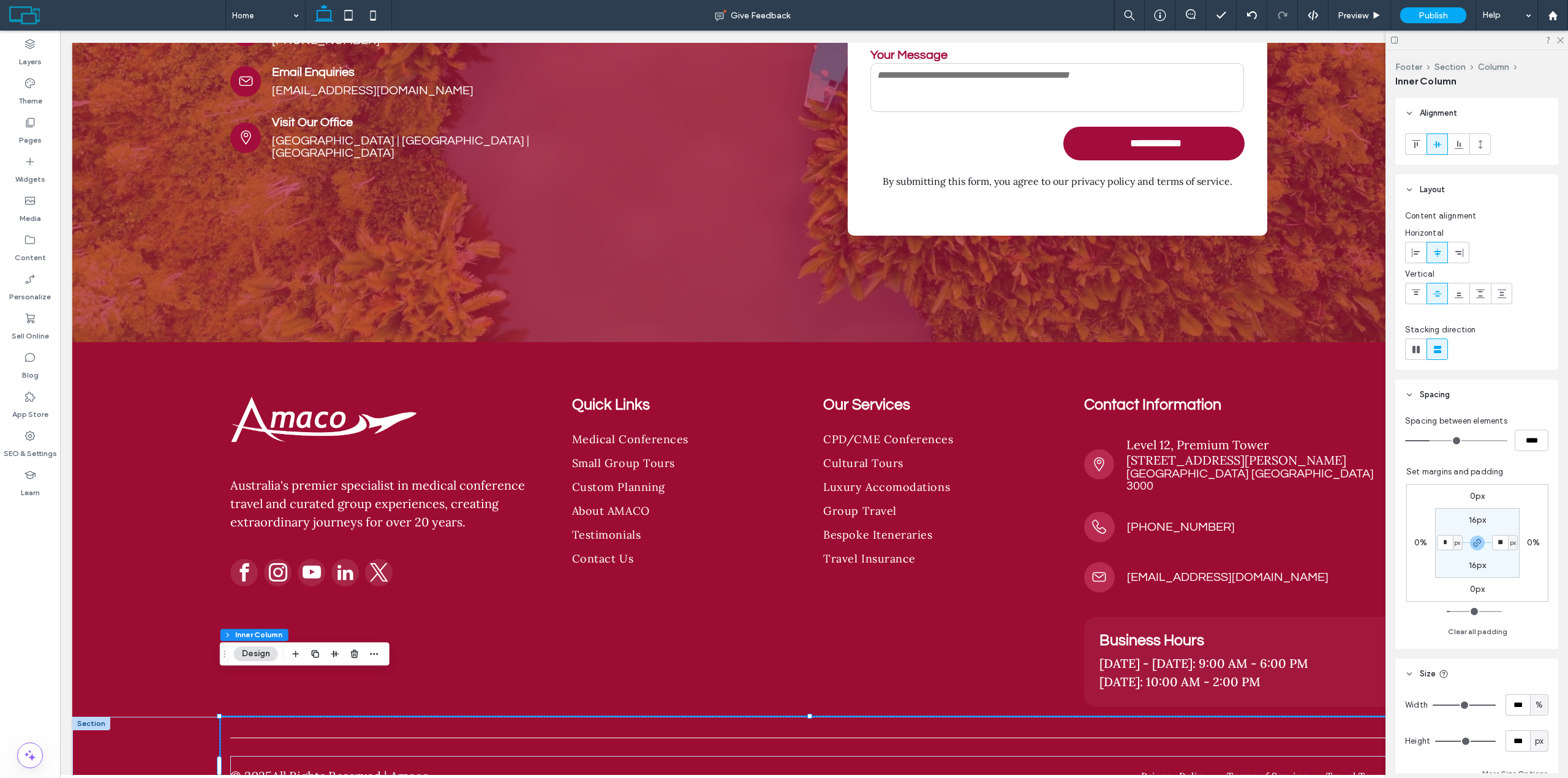
type input "*"
click at [1449, 523] on section "16px * px 16px * px" at bounding box center [1477, 543] width 84 height 70
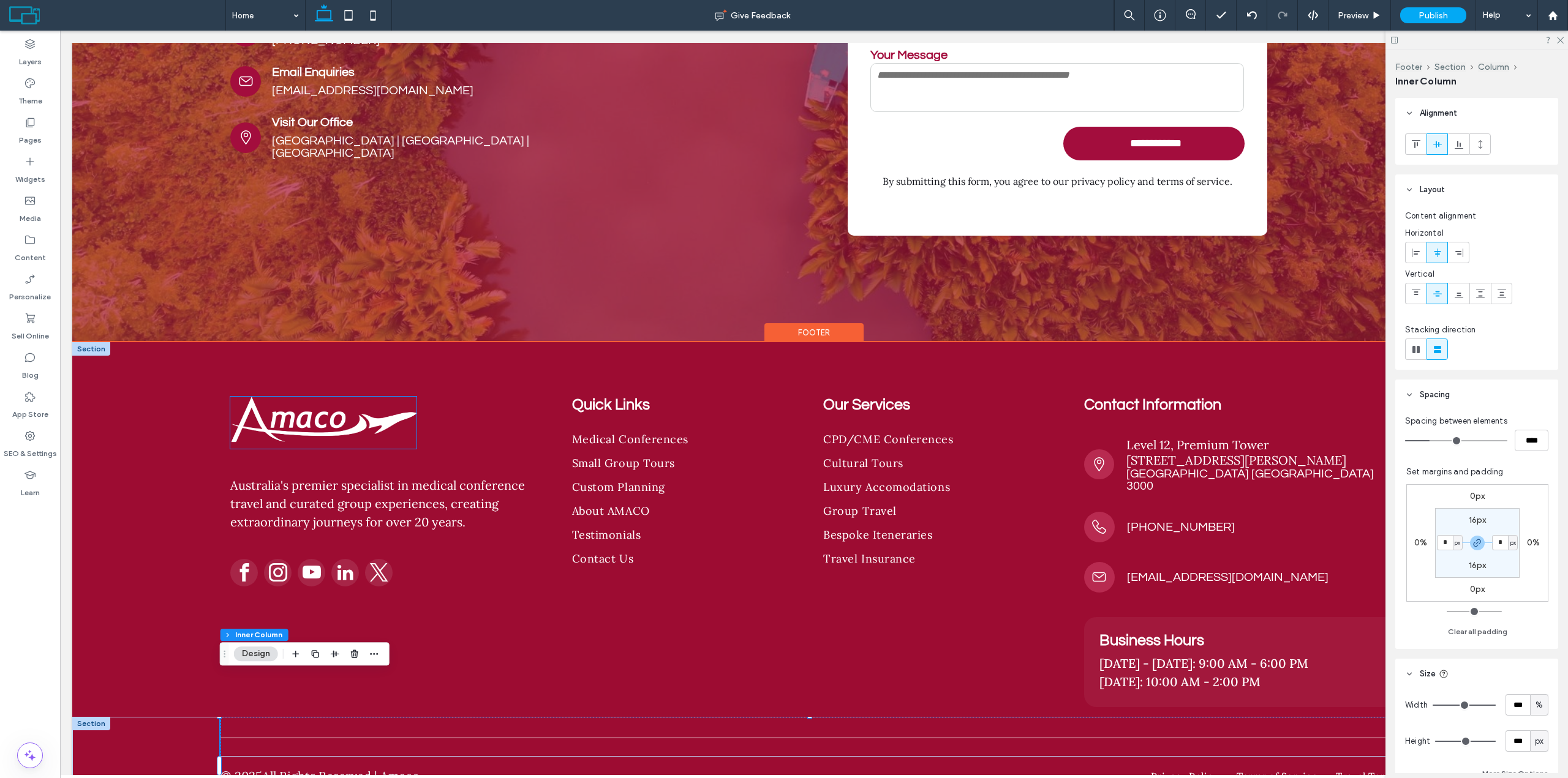
click at [342, 397] on img at bounding box center [323, 423] width 186 height 52
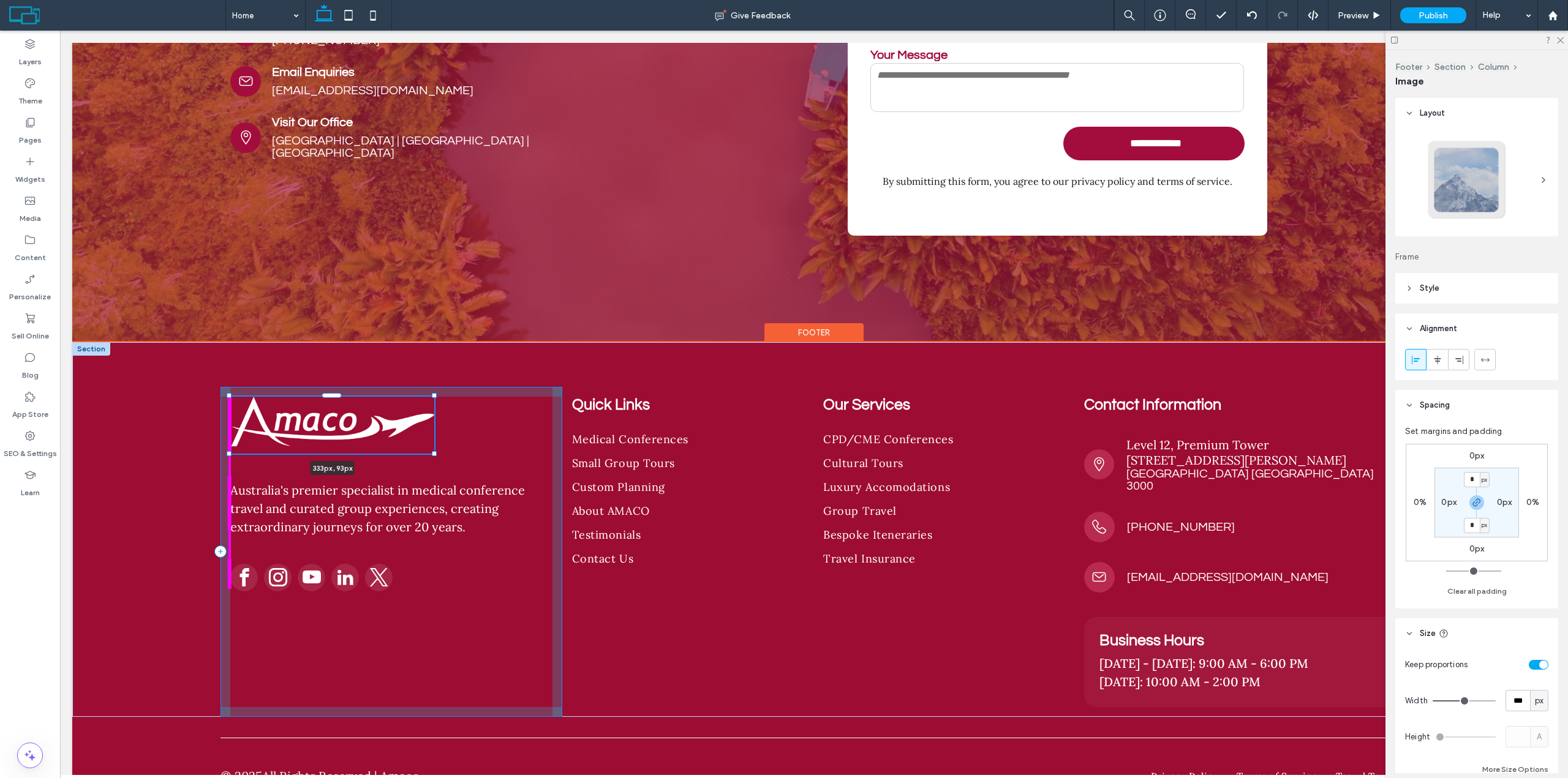
drag, startPoint x: 417, startPoint y: 417, endPoint x: 434, endPoint y: 426, distance: 19.2
click at [434, 426] on div "333px , 93px Australia's premier specialist in medical conference travel and cu…" at bounding box center [814, 529] width 1483 height 375
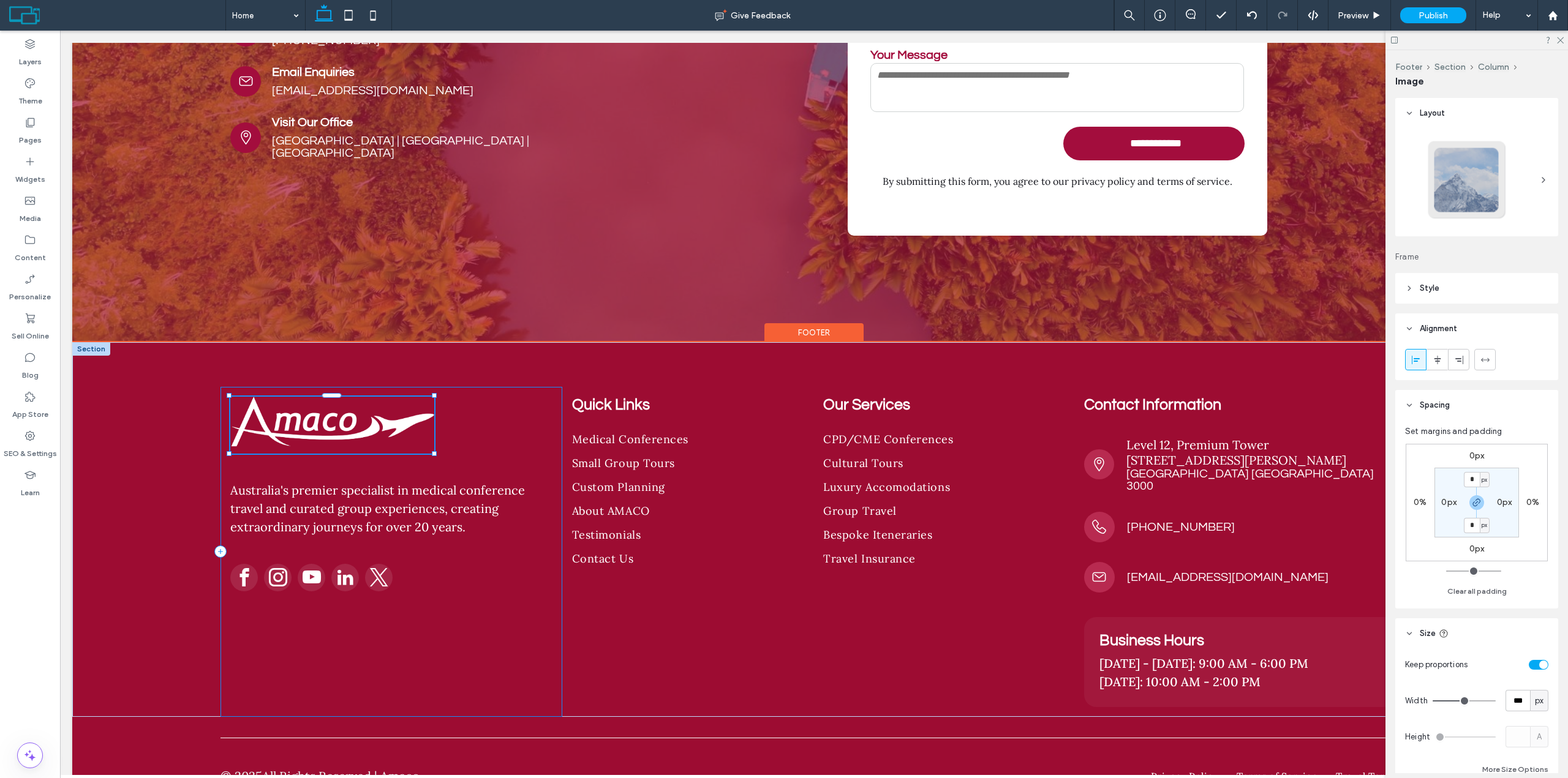
type input "***"
click at [104, 380] on div "333px , 93px Australia's premier specialist in medical conference travel and cu…" at bounding box center [814, 529] width 1483 height 375
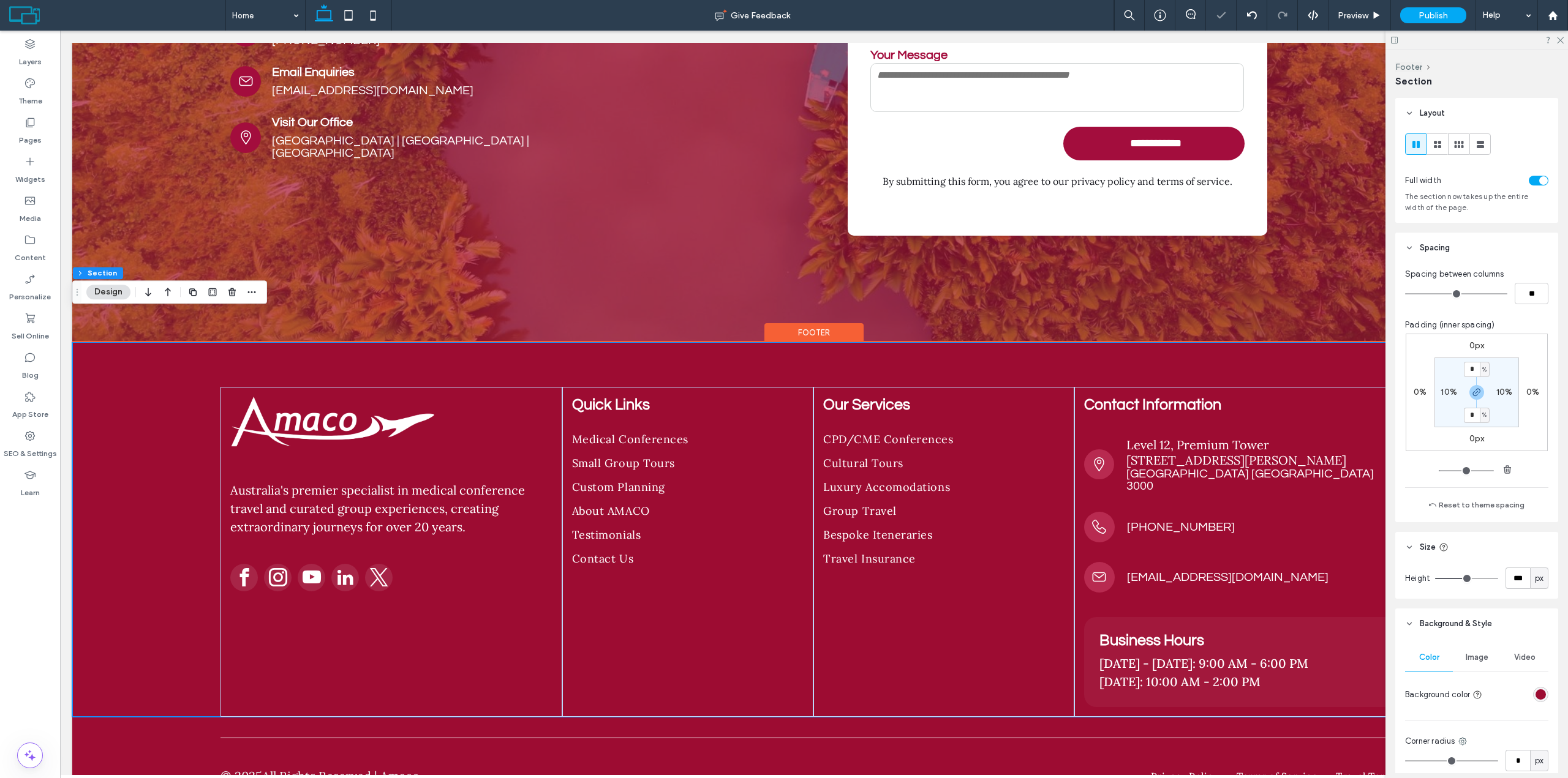
click at [110, 405] on div "Australia's premier specialist in medical conference travel and curated group e…" at bounding box center [814, 529] width 1483 height 375
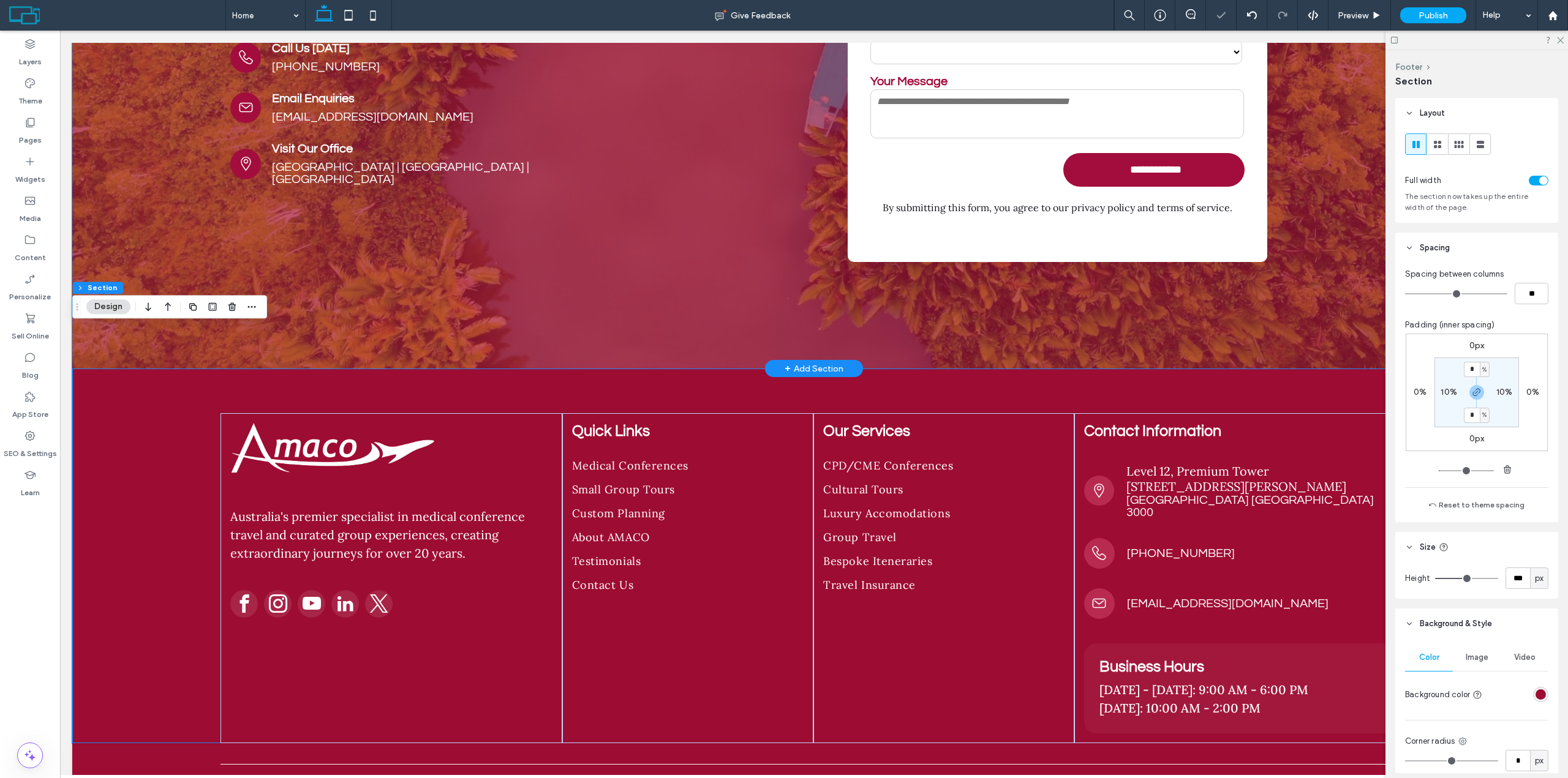
scroll to position [7082, 0]
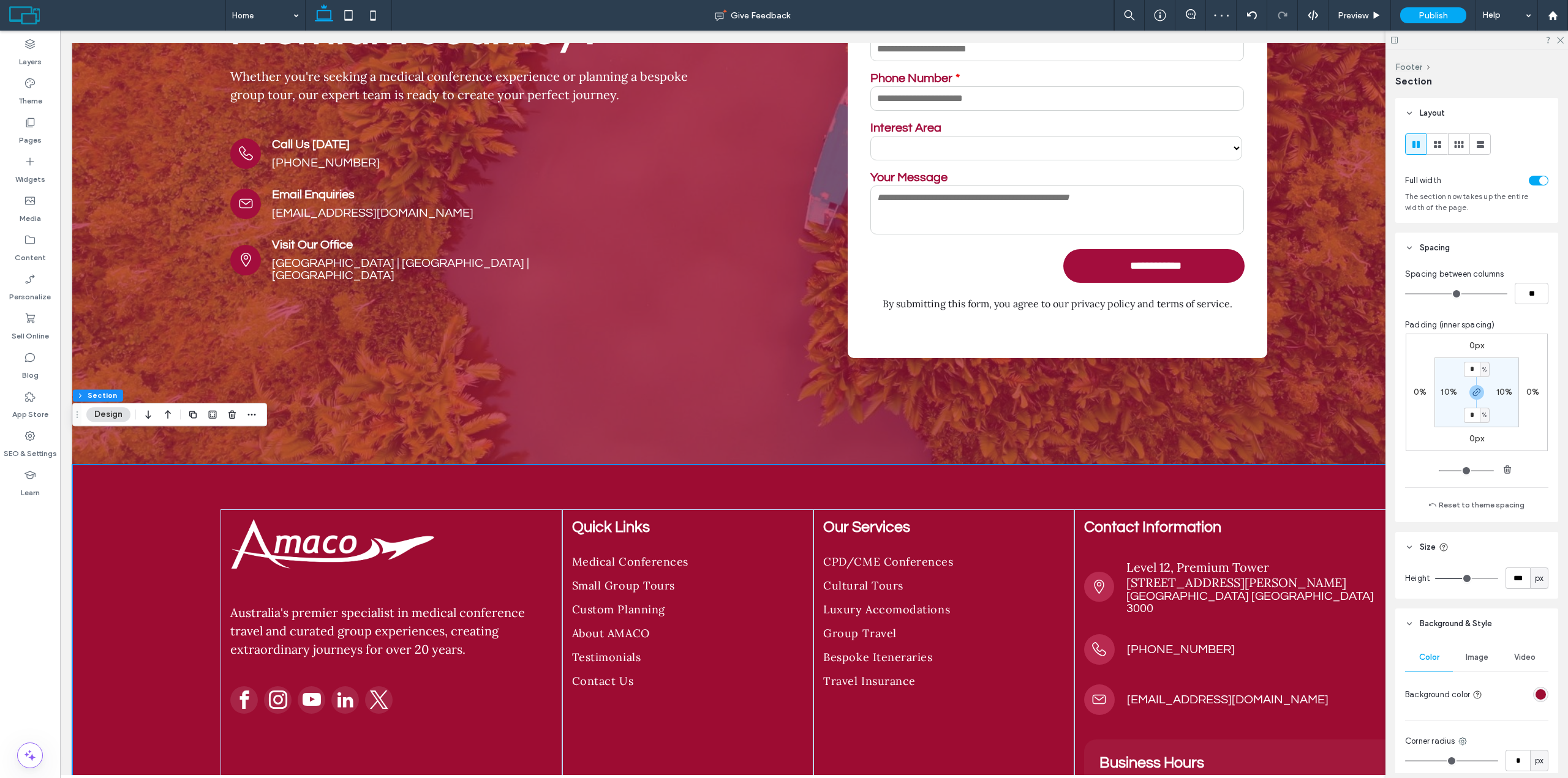
click at [1559, 35] on div at bounding box center [1477, 40] width 182 height 19
click at [1558, 41] on icon at bounding box center [1559, 40] width 8 height 8
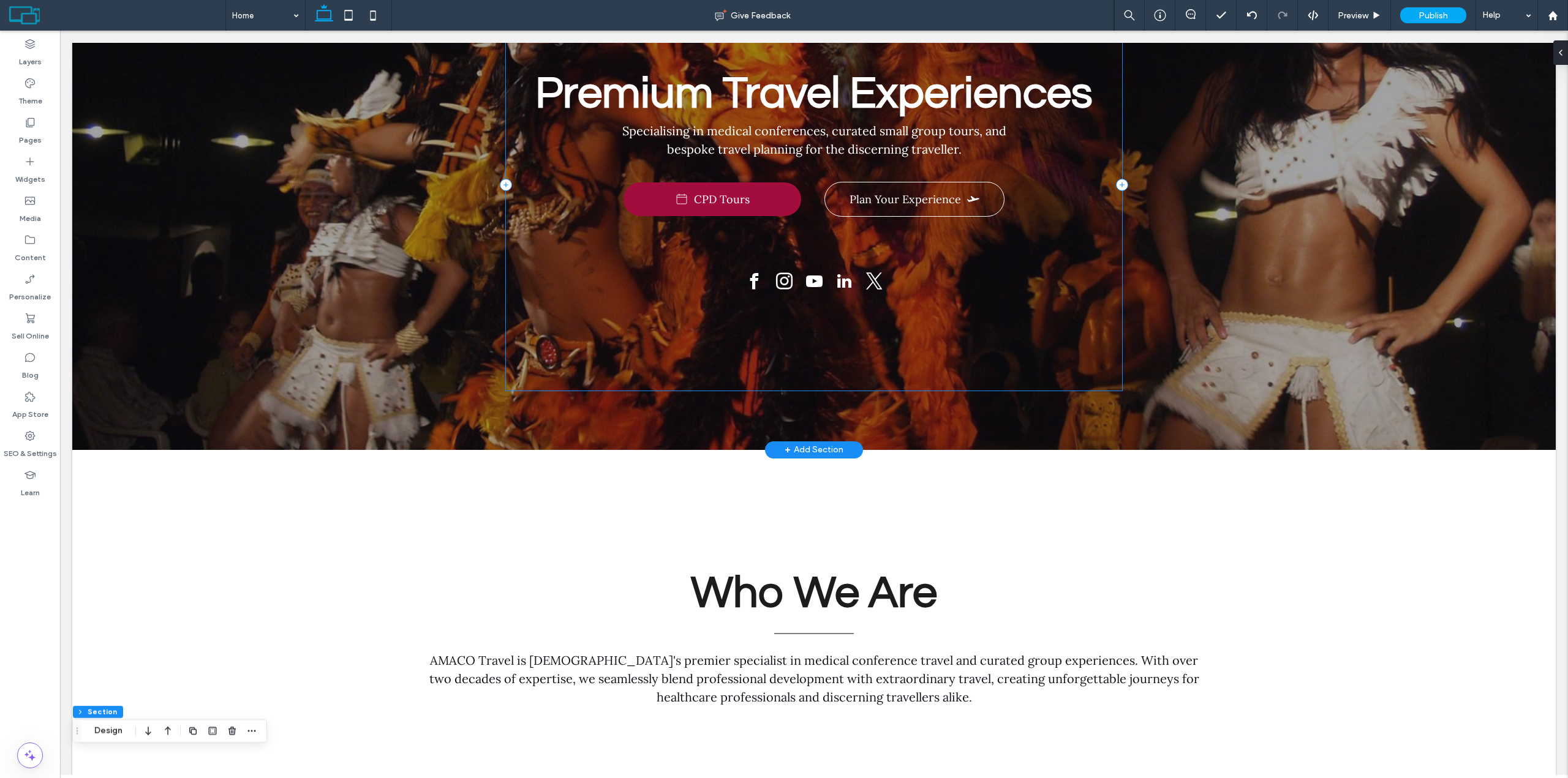
scroll to position [0, 0]
